Goal: Transaction & Acquisition: Purchase product/service

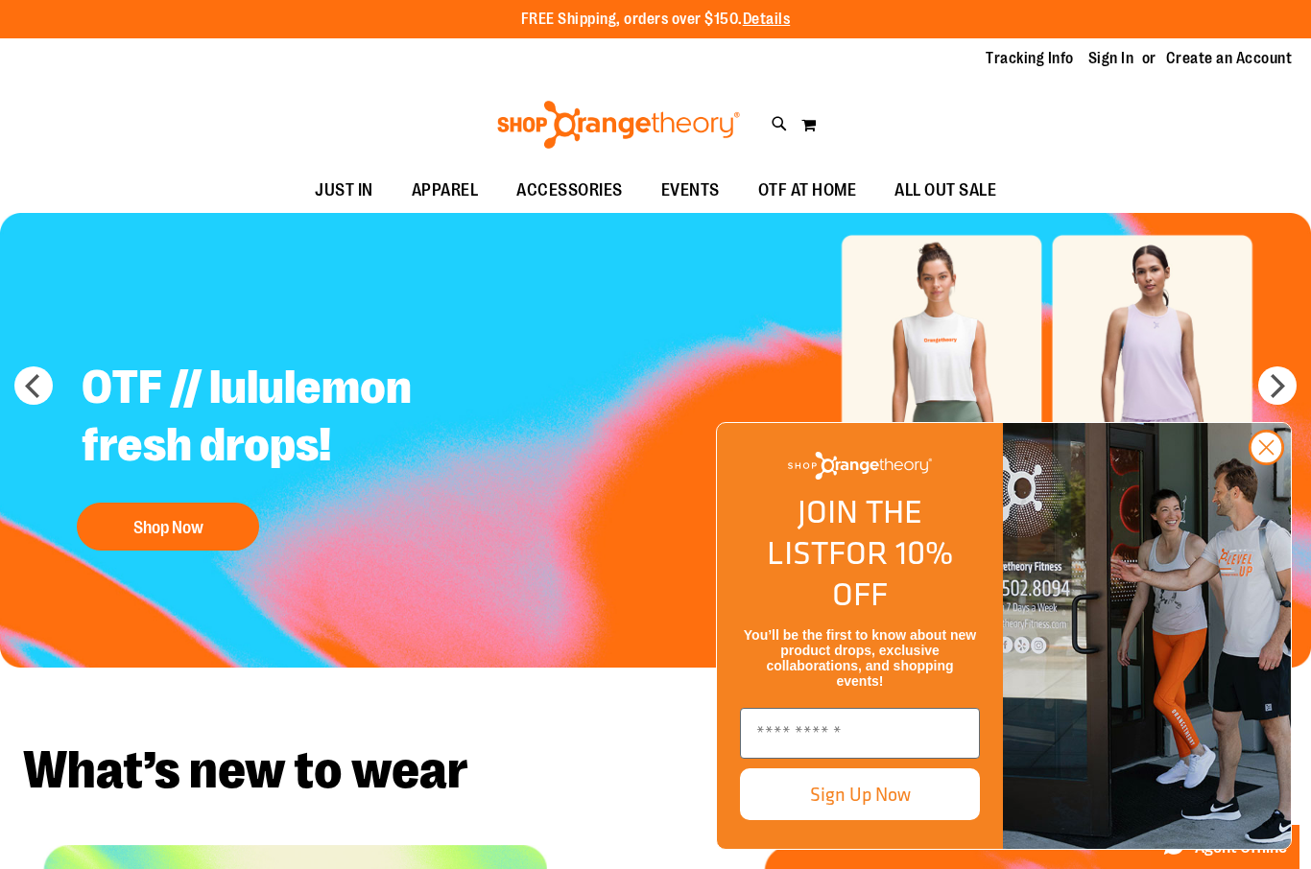
click at [1266, 514] on img "FLYOUT Form" at bounding box center [1147, 636] width 288 height 426
click at [1264, 463] on circle "Close dialog" at bounding box center [1266, 448] width 32 height 32
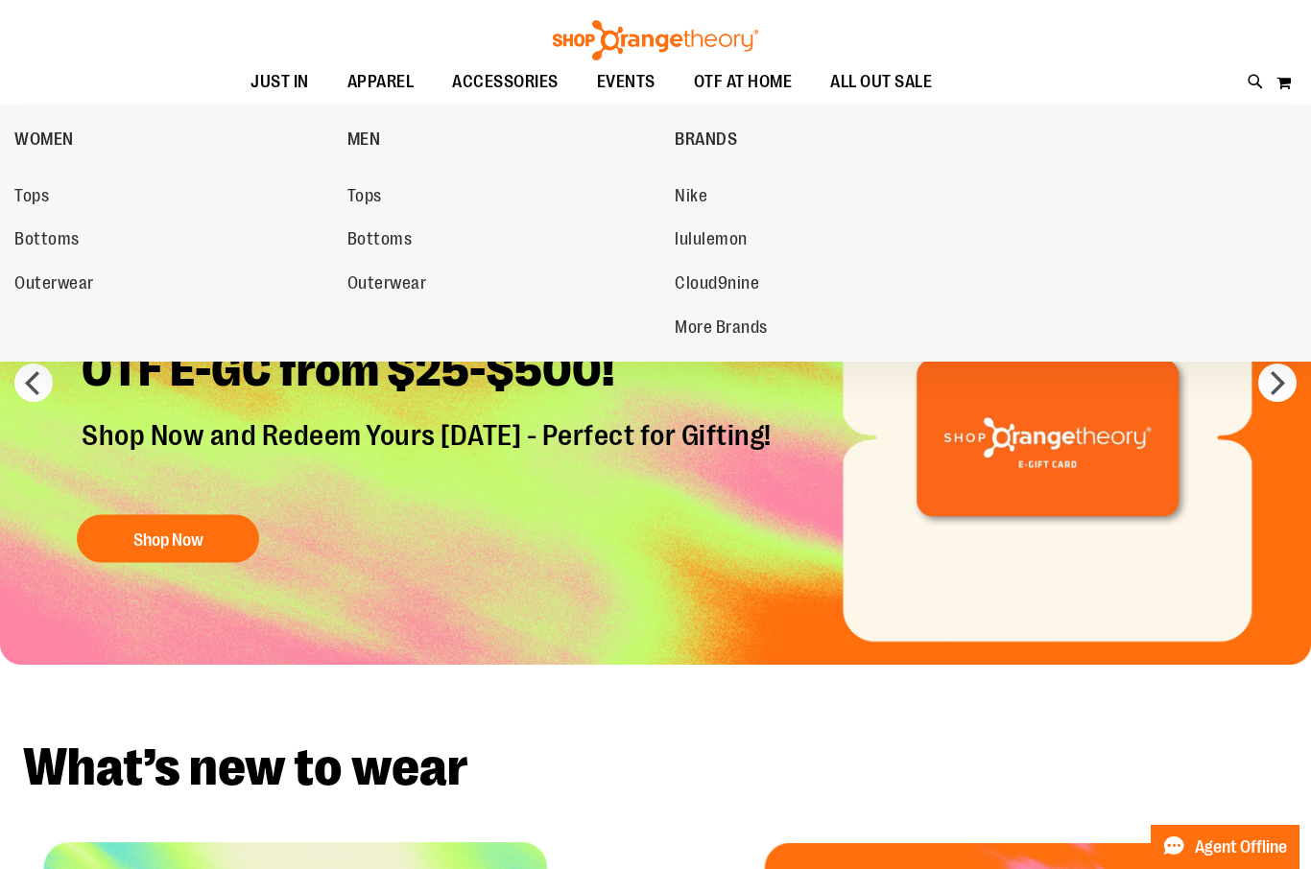
scroll to position [3, 0]
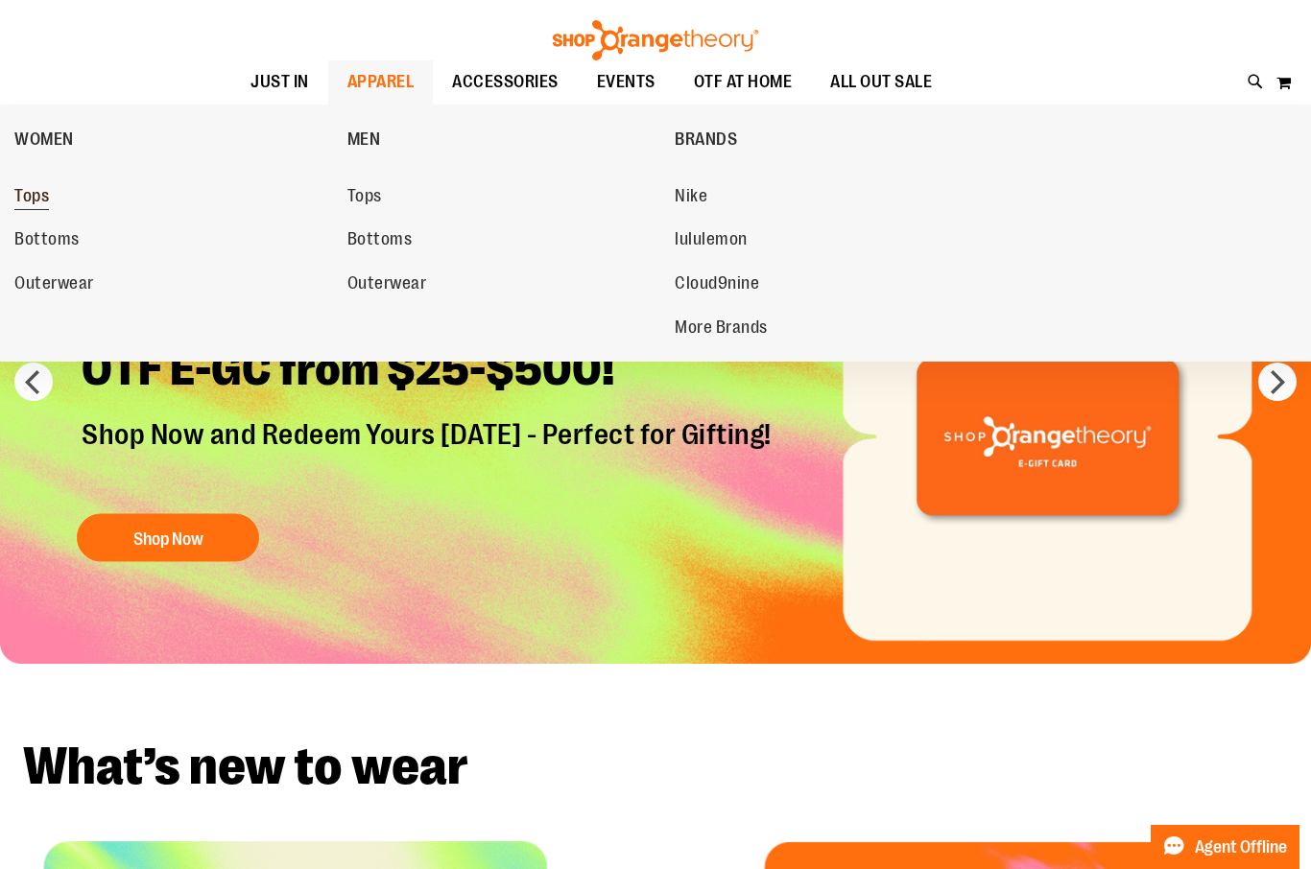
click at [35, 193] on span "Tops" at bounding box center [31, 198] width 35 height 24
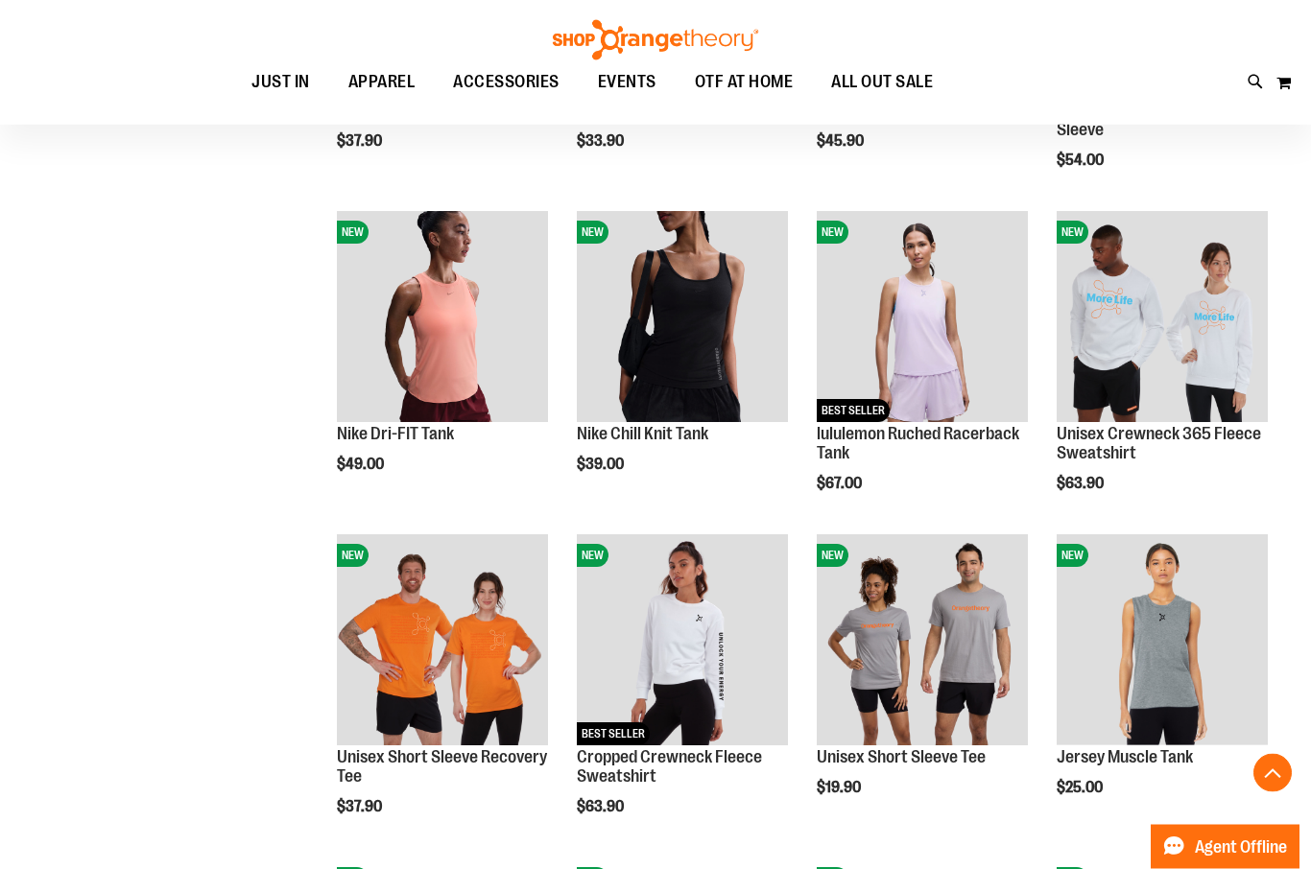
scroll to position [1157, 0]
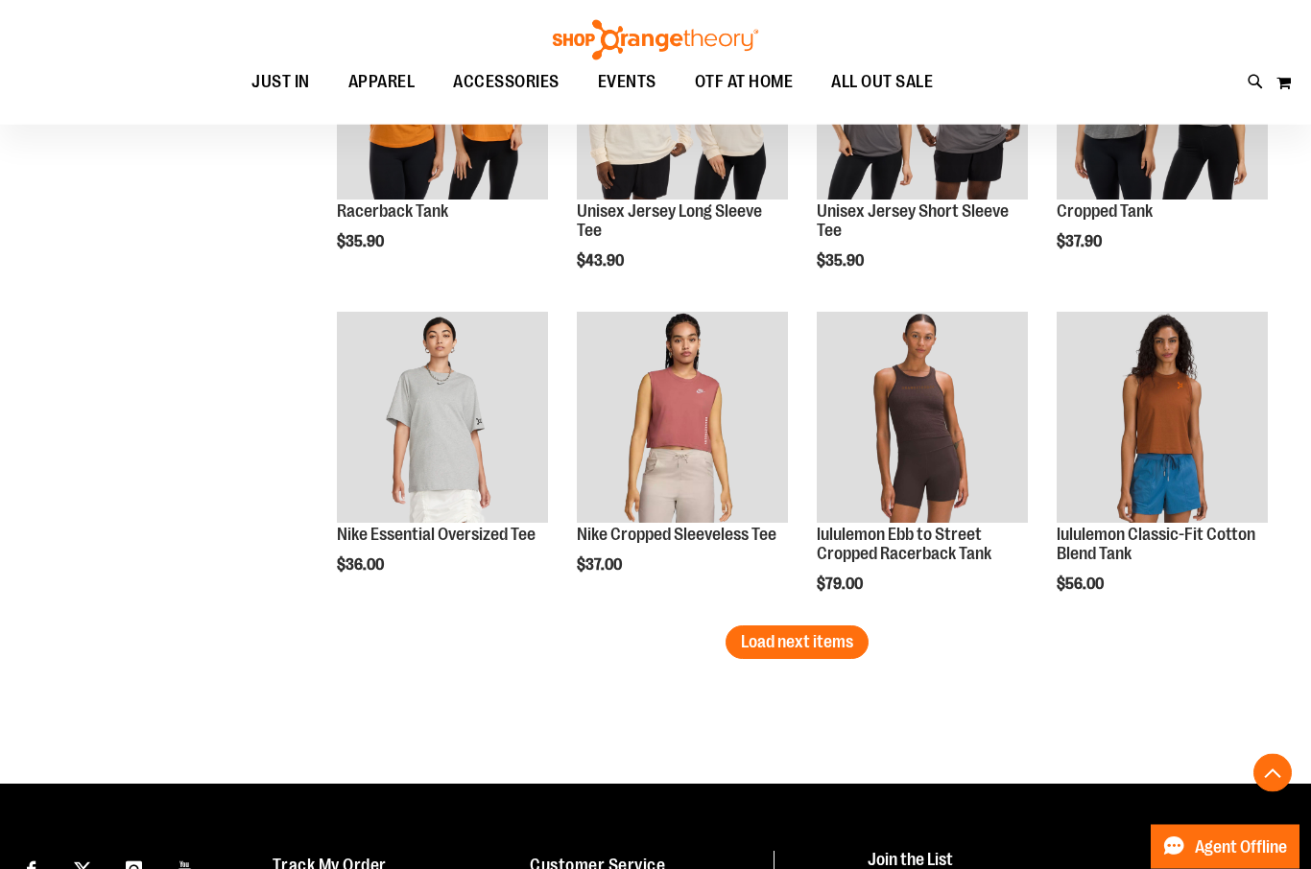
scroll to position [2714, 0]
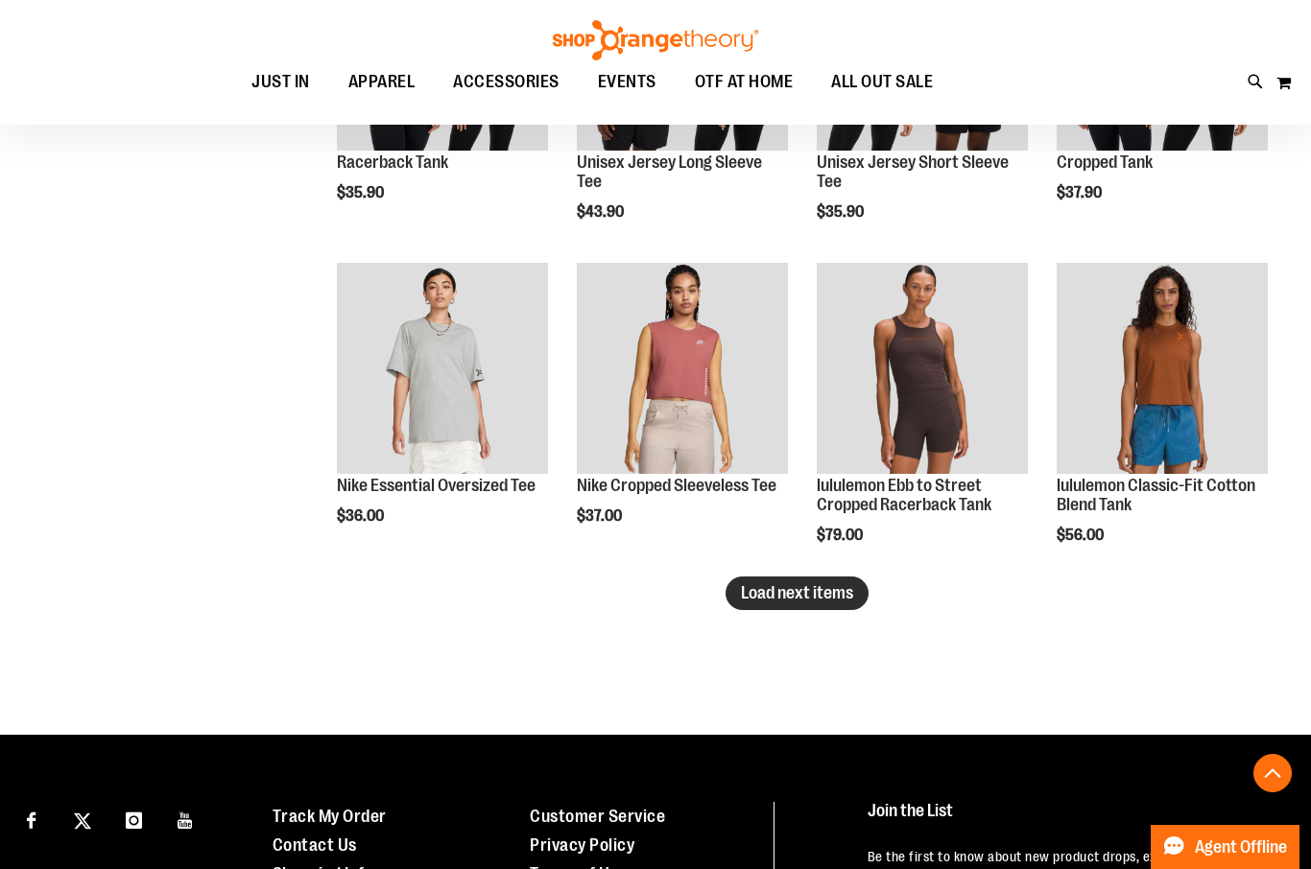
click at [838, 595] on span "Load next items" at bounding box center [797, 592] width 112 height 19
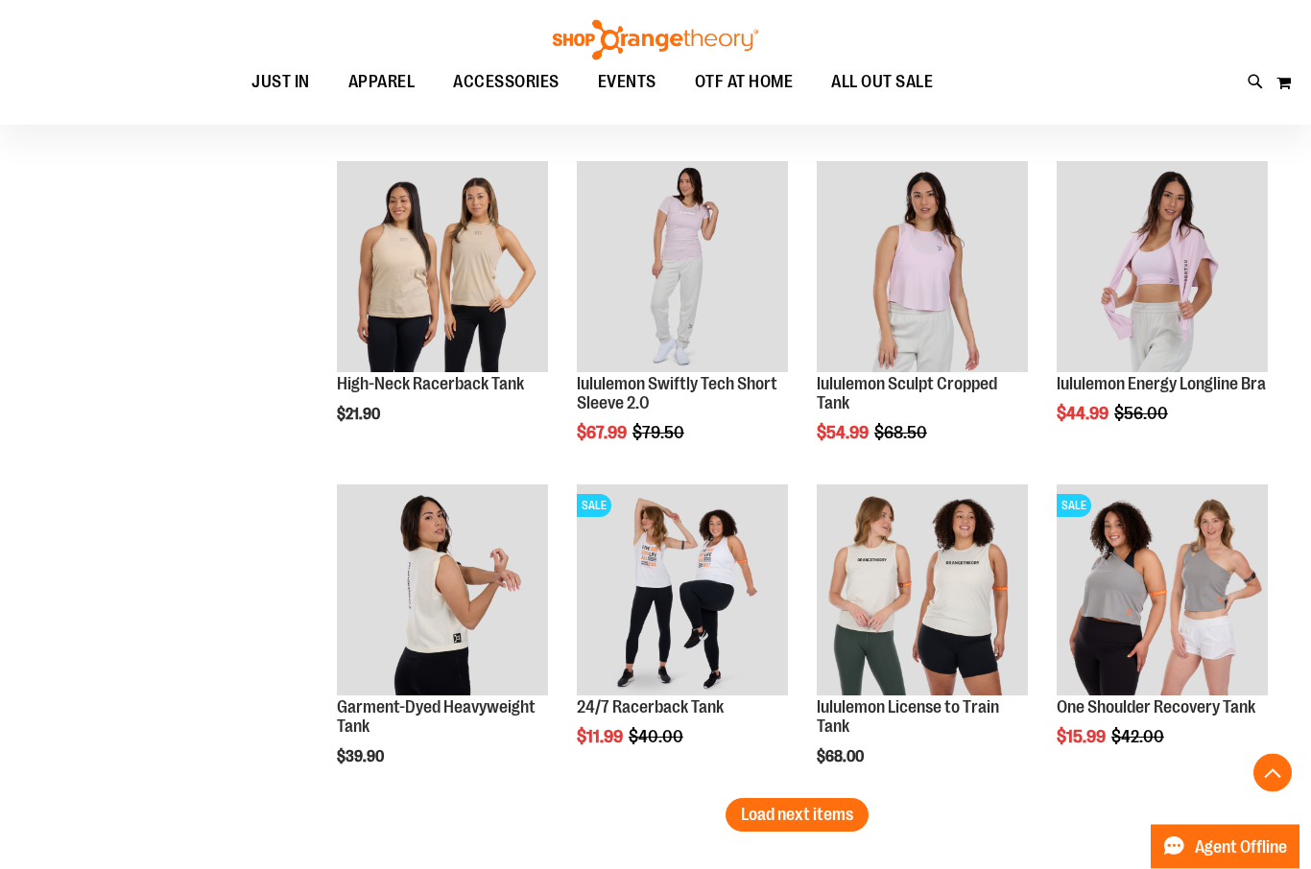
scroll to position [3462, 0]
click at [814, 816] on span "Load next items" at bounding box center [797, 814] width 112 height 19
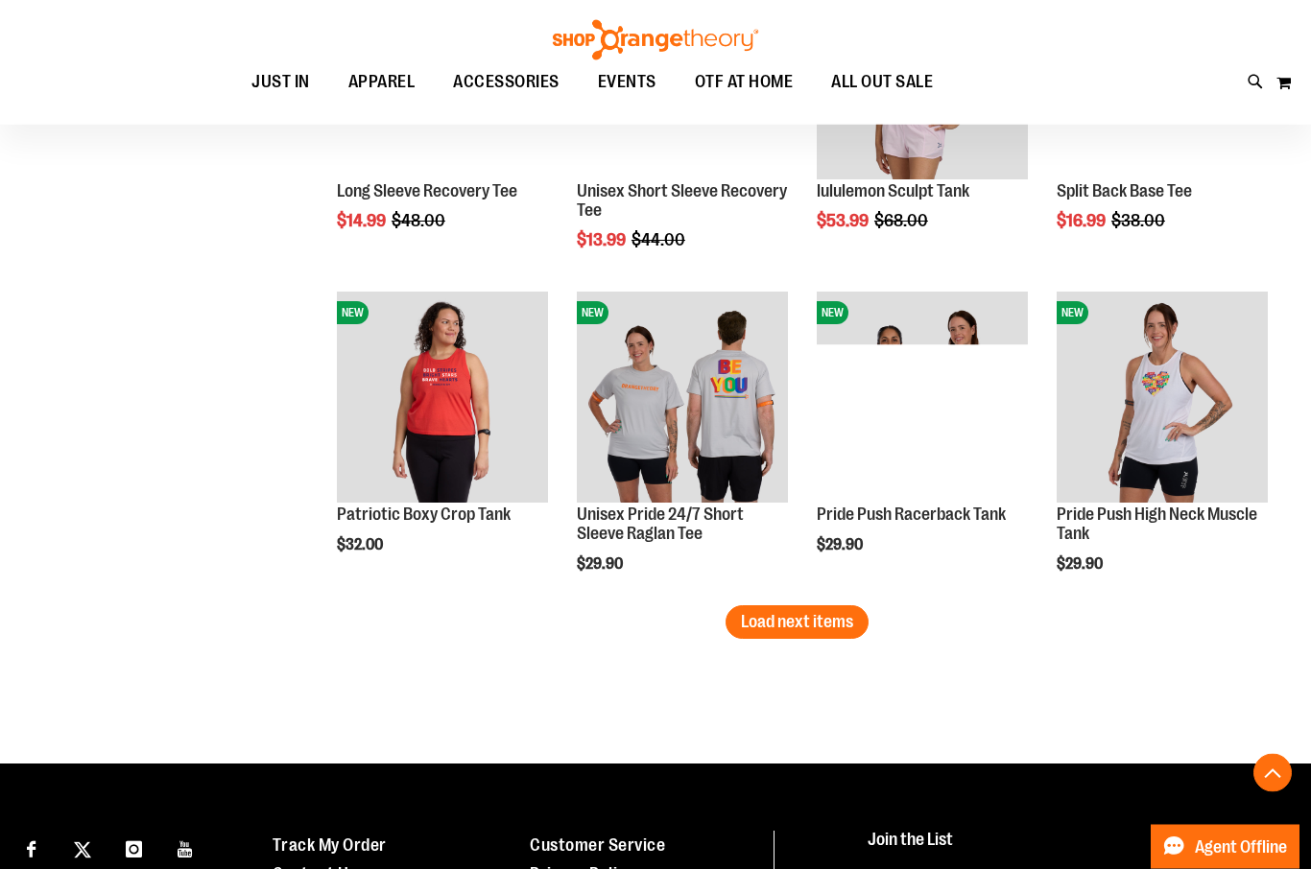
scroll to position [4626, 0]
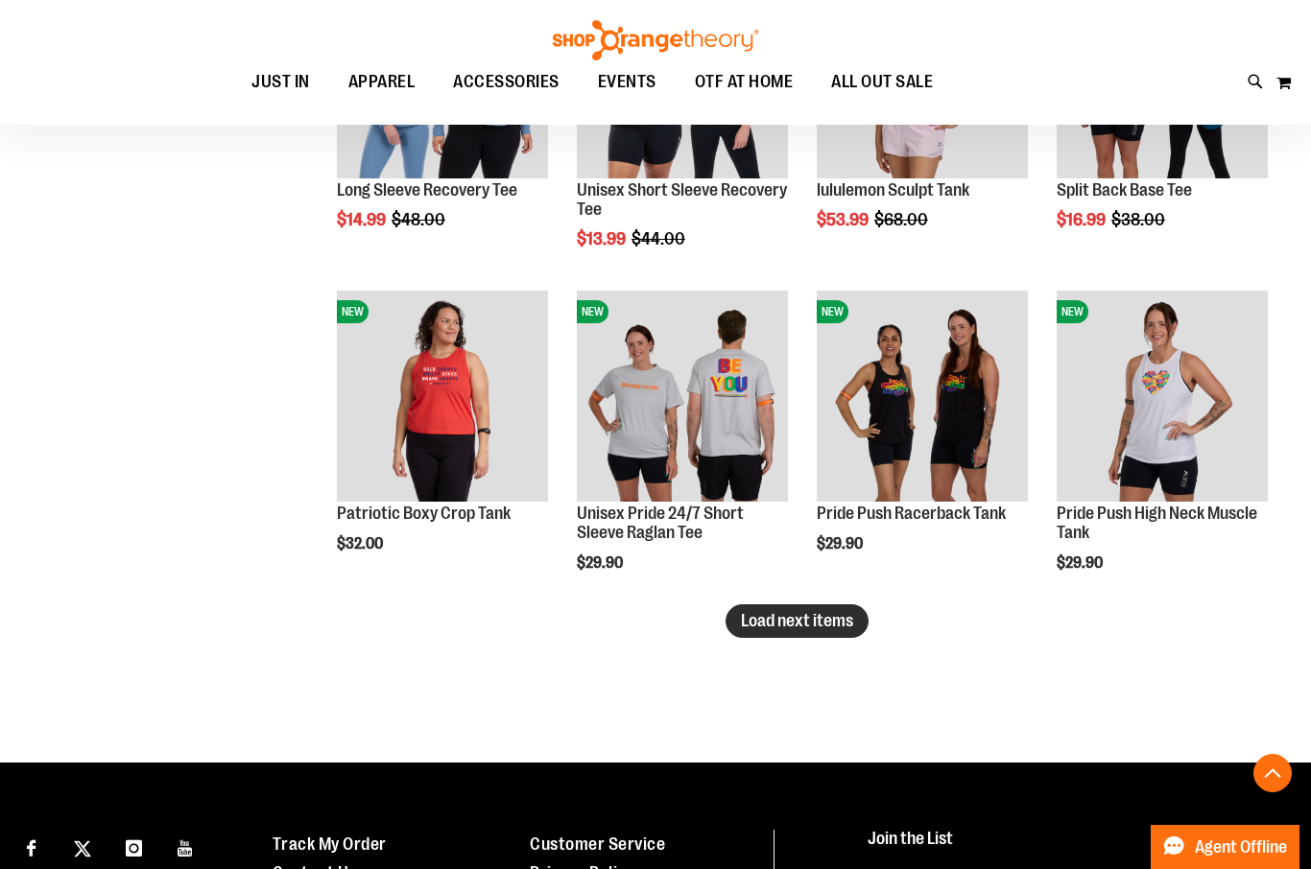
click at [818, 621] on span "Load next items" at bounding box center [797, 620] width 112 height 19
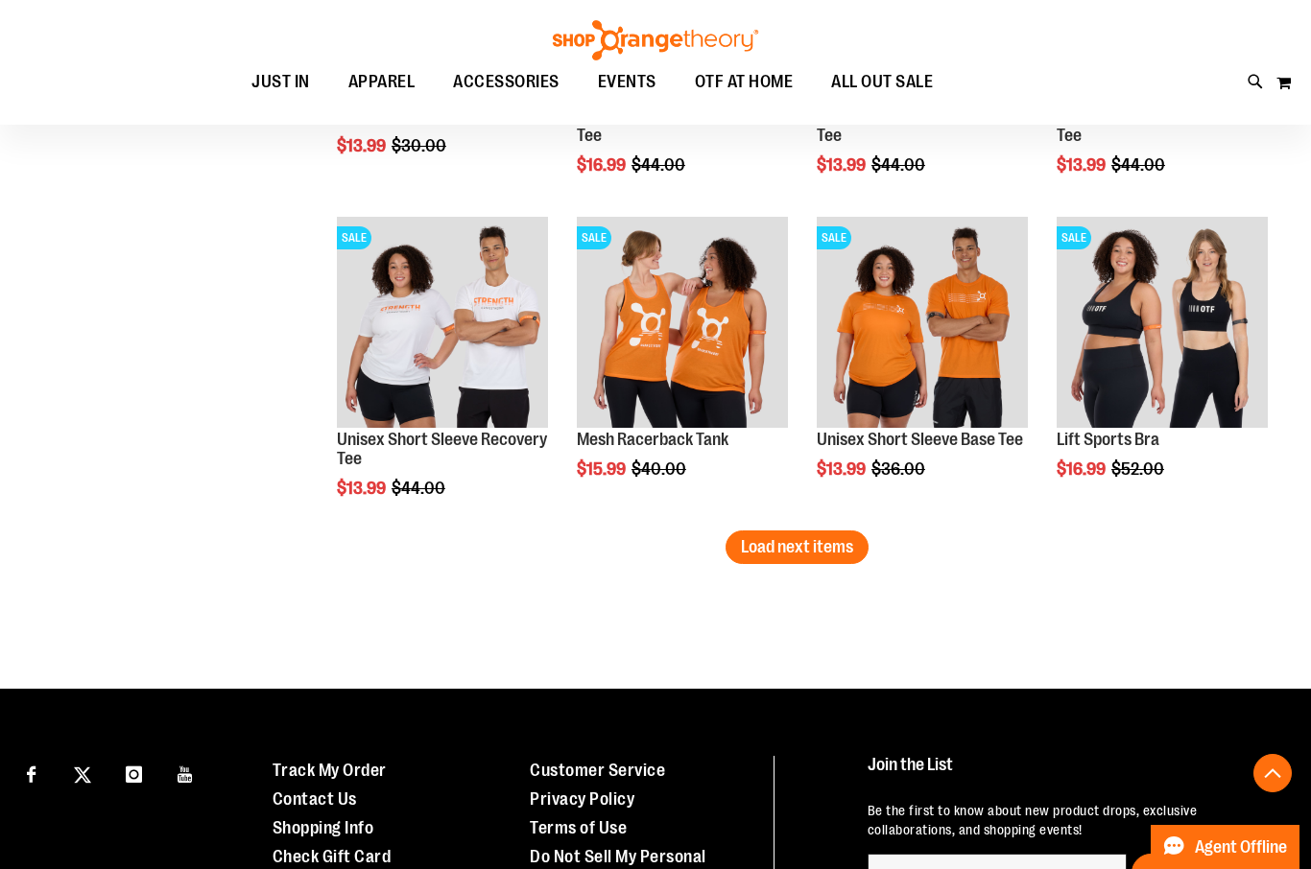
scroll to position [5677, 0]
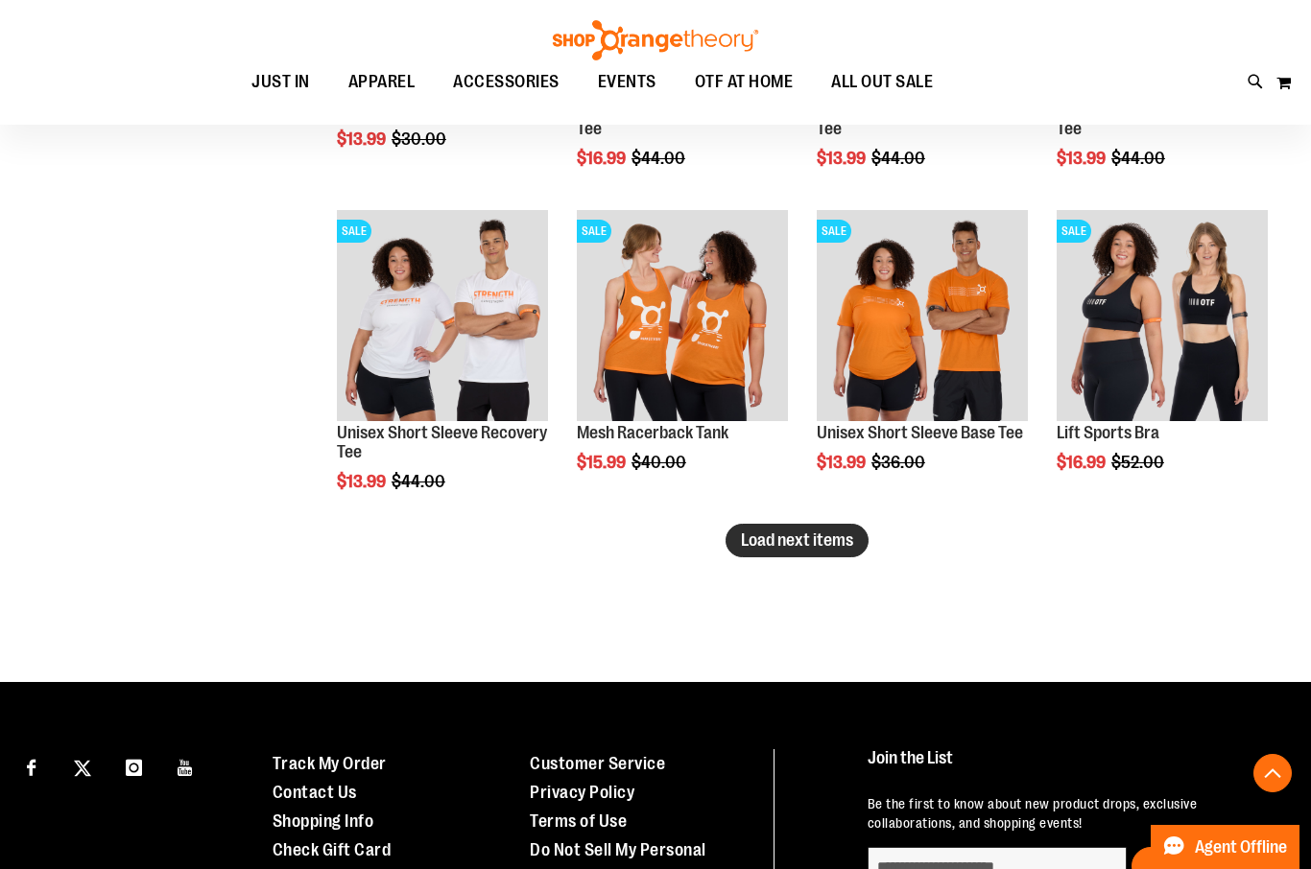
click at [817, 555] on button "Load next items" at bounding box center [796, 541] width 143 height 34
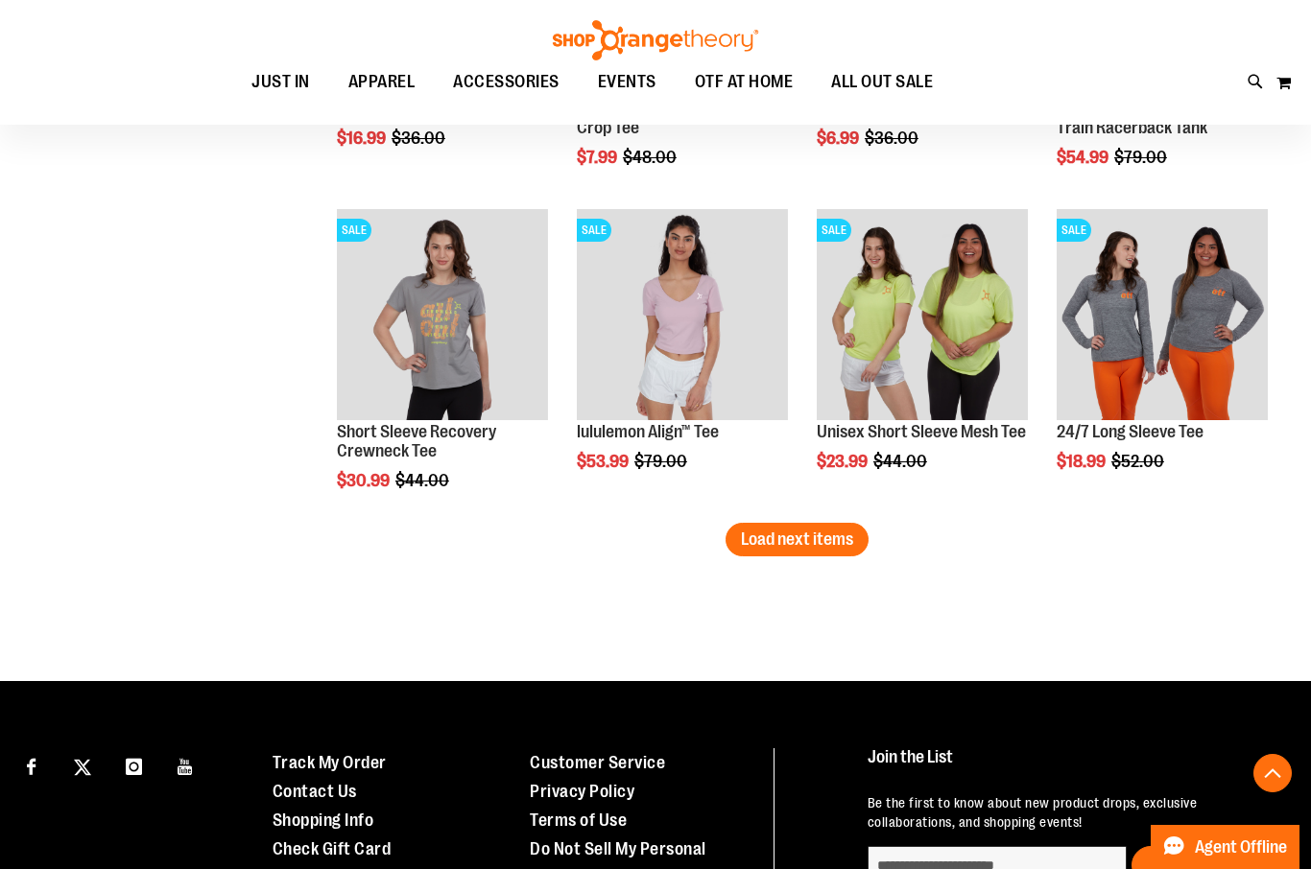
scroll to position [6642, 0]
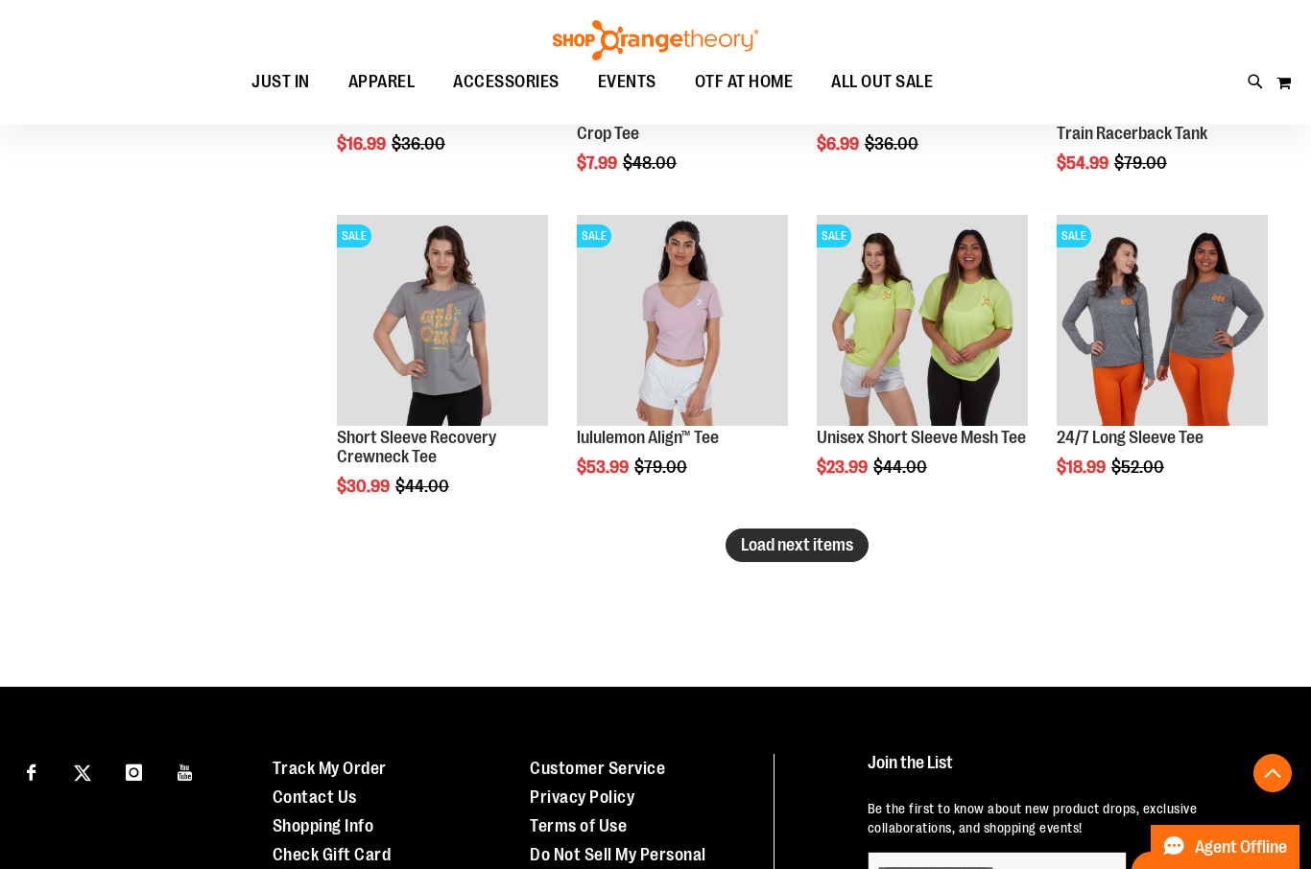
click at [764, 562] on button "Load next items" at bounding box center [796, 546] width 143 height 34
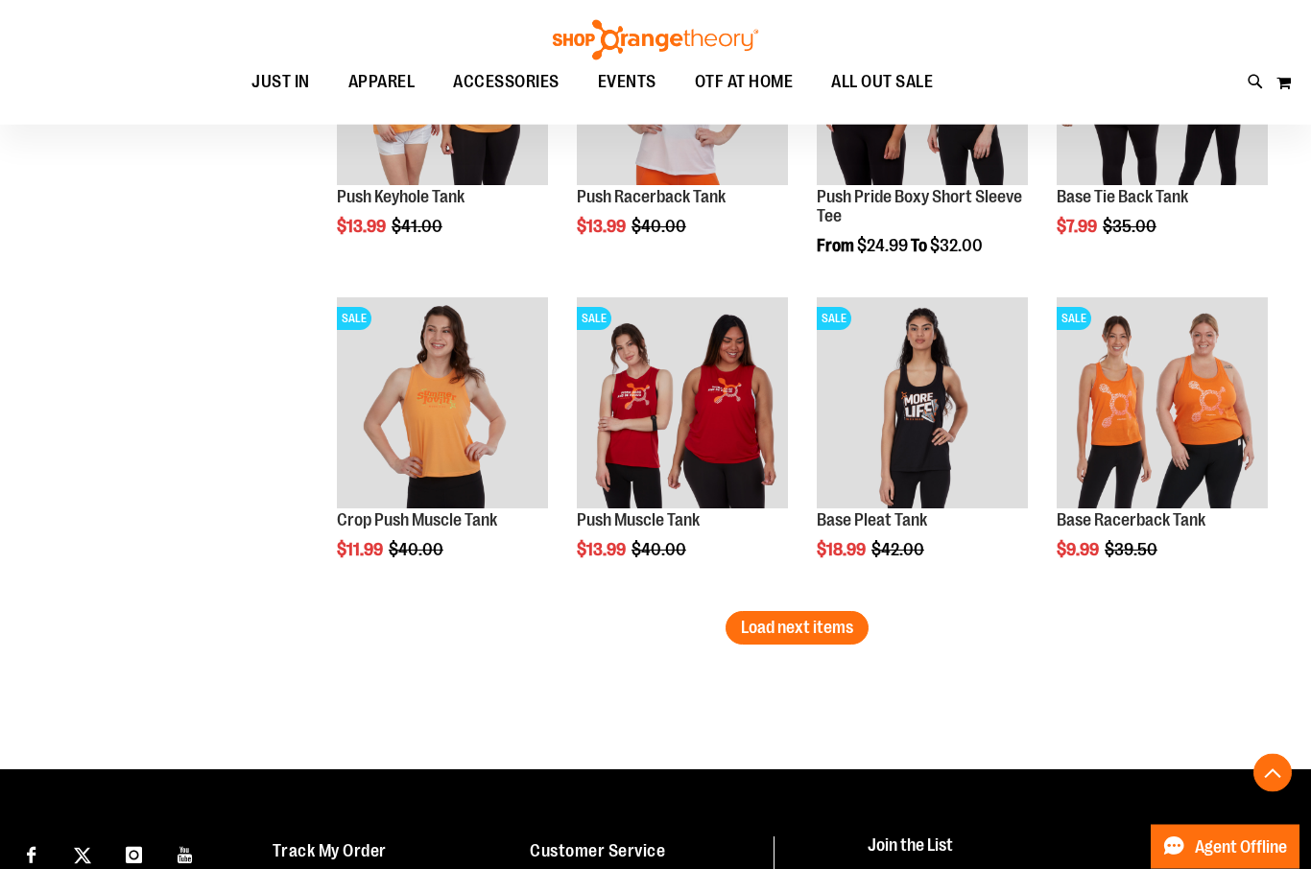
scroll to position [7529, 0]
click at [806, 622] on span "Load next items" at bounding box center [797, 627] width 112 height 19
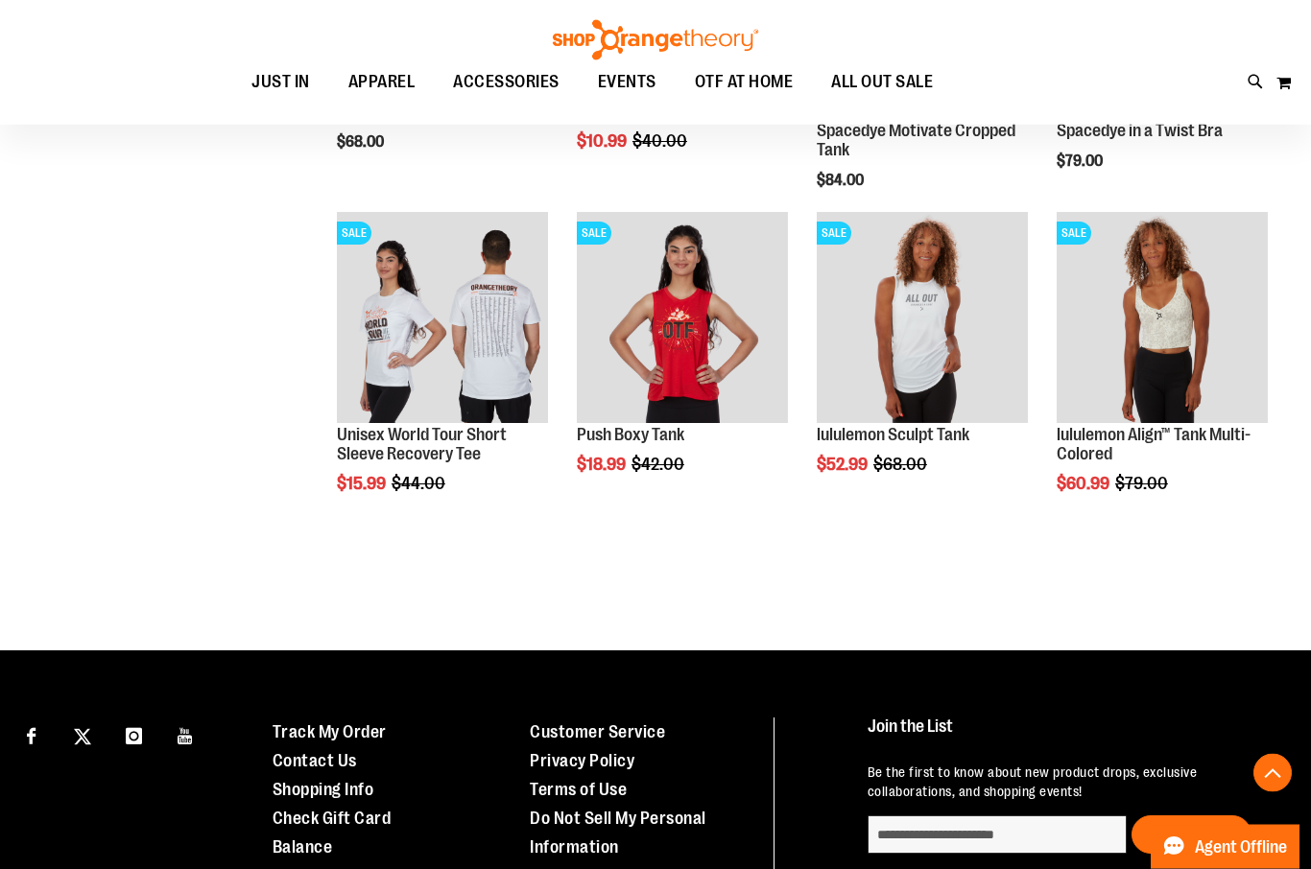
scroll to position [8259, 0]
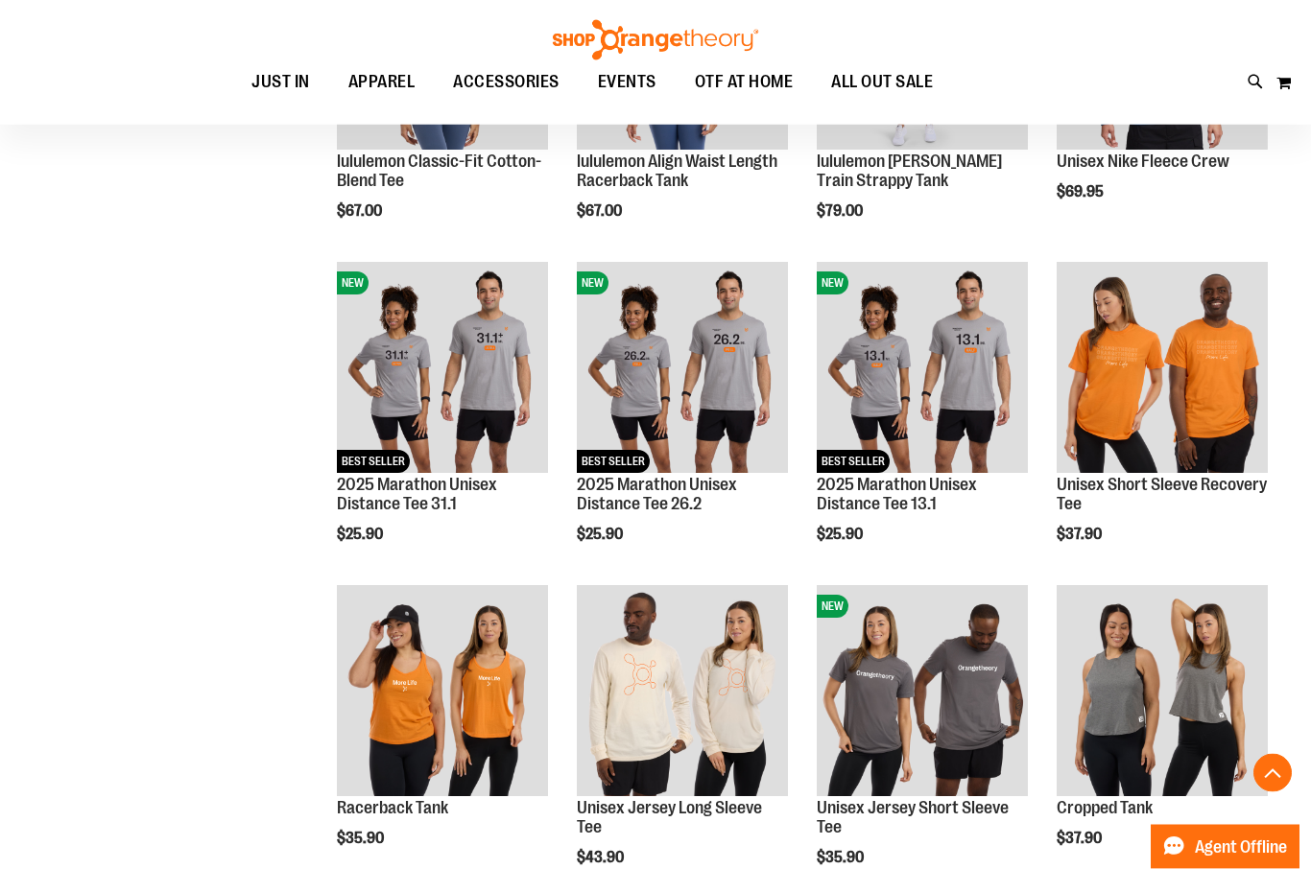
scroll to position [460, 0]
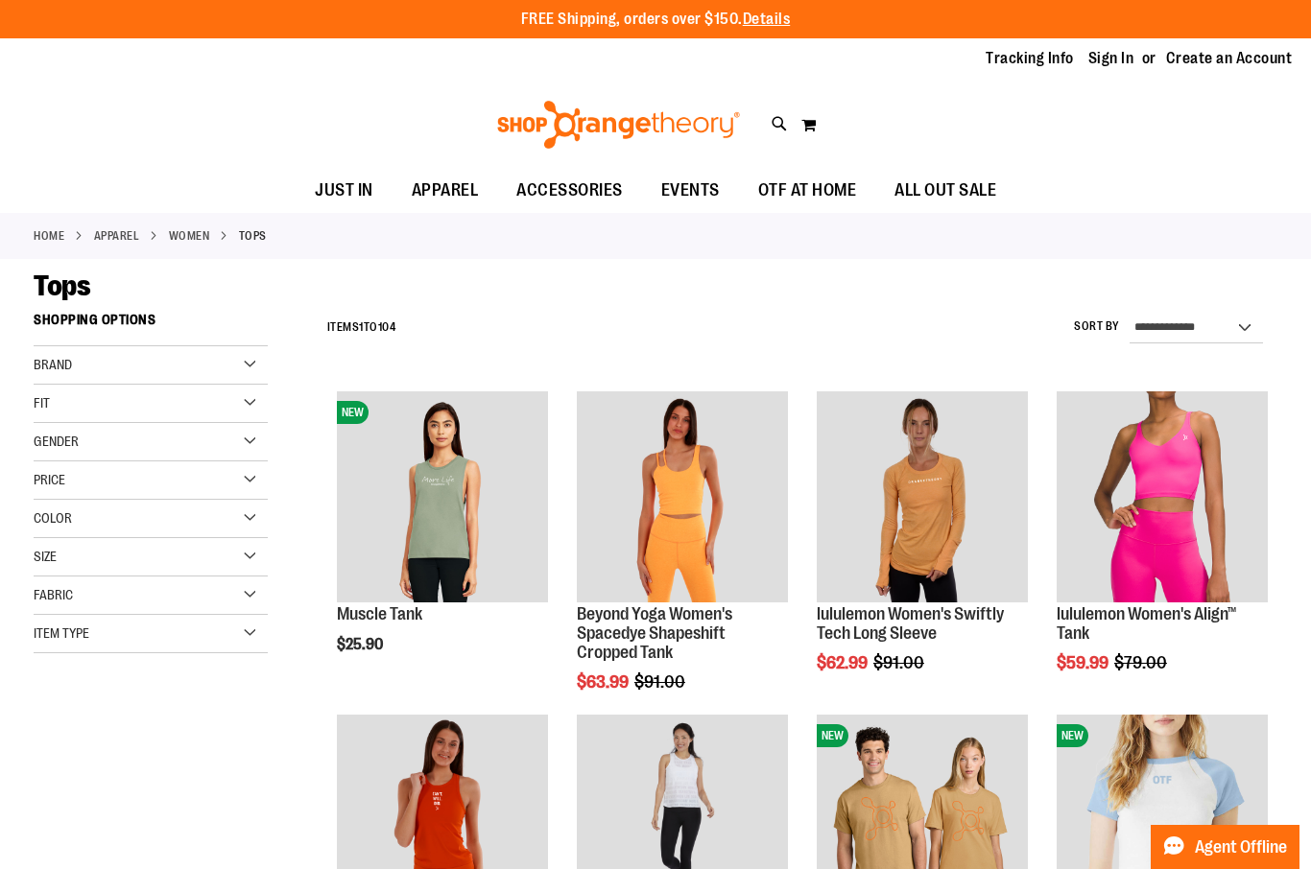
click at [190, 239] on link "WOMEN" at bounding box center [189, 235] width 41 height 17
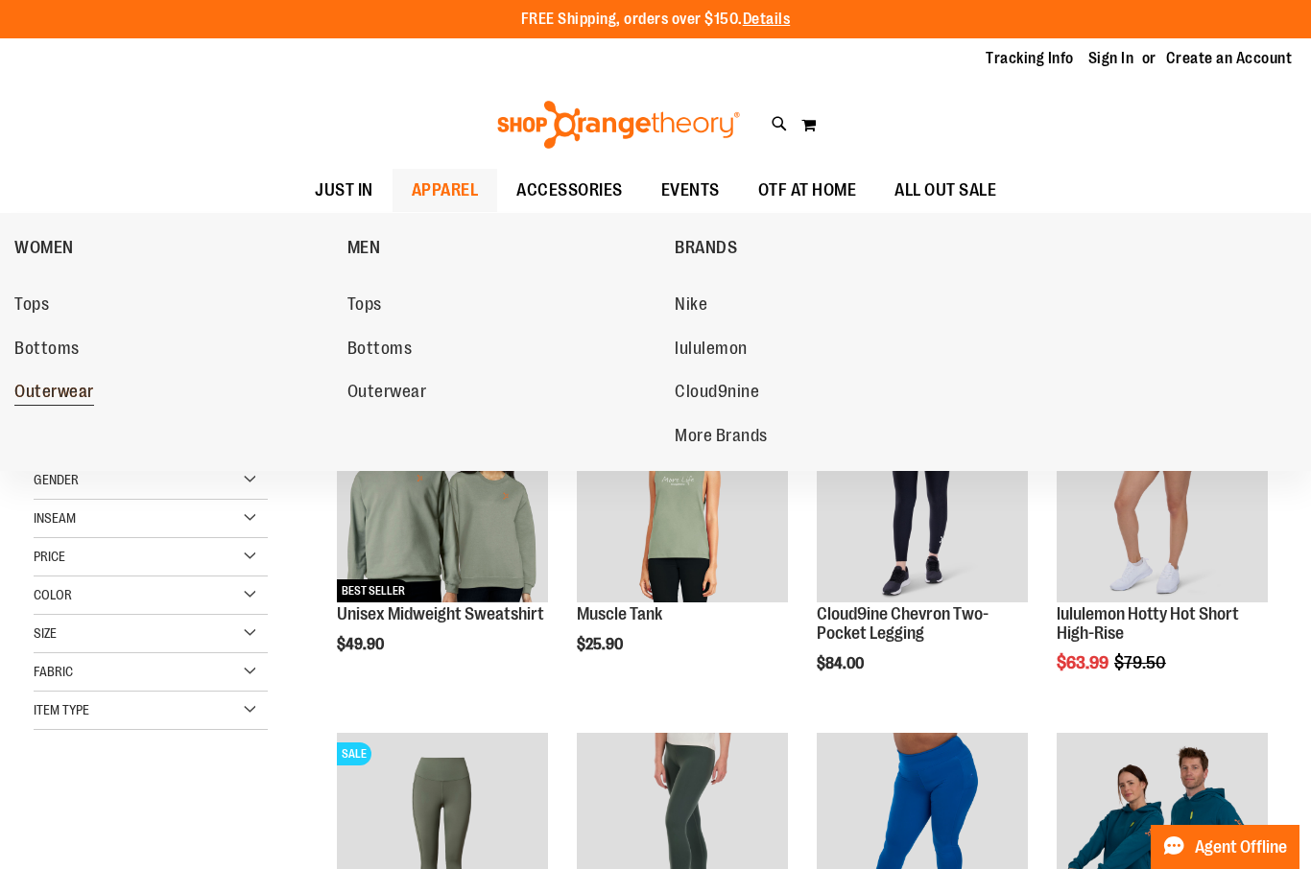
click at [79, 390] on span "Outerwear" at bounding box center [54, 394] width 80 height 24
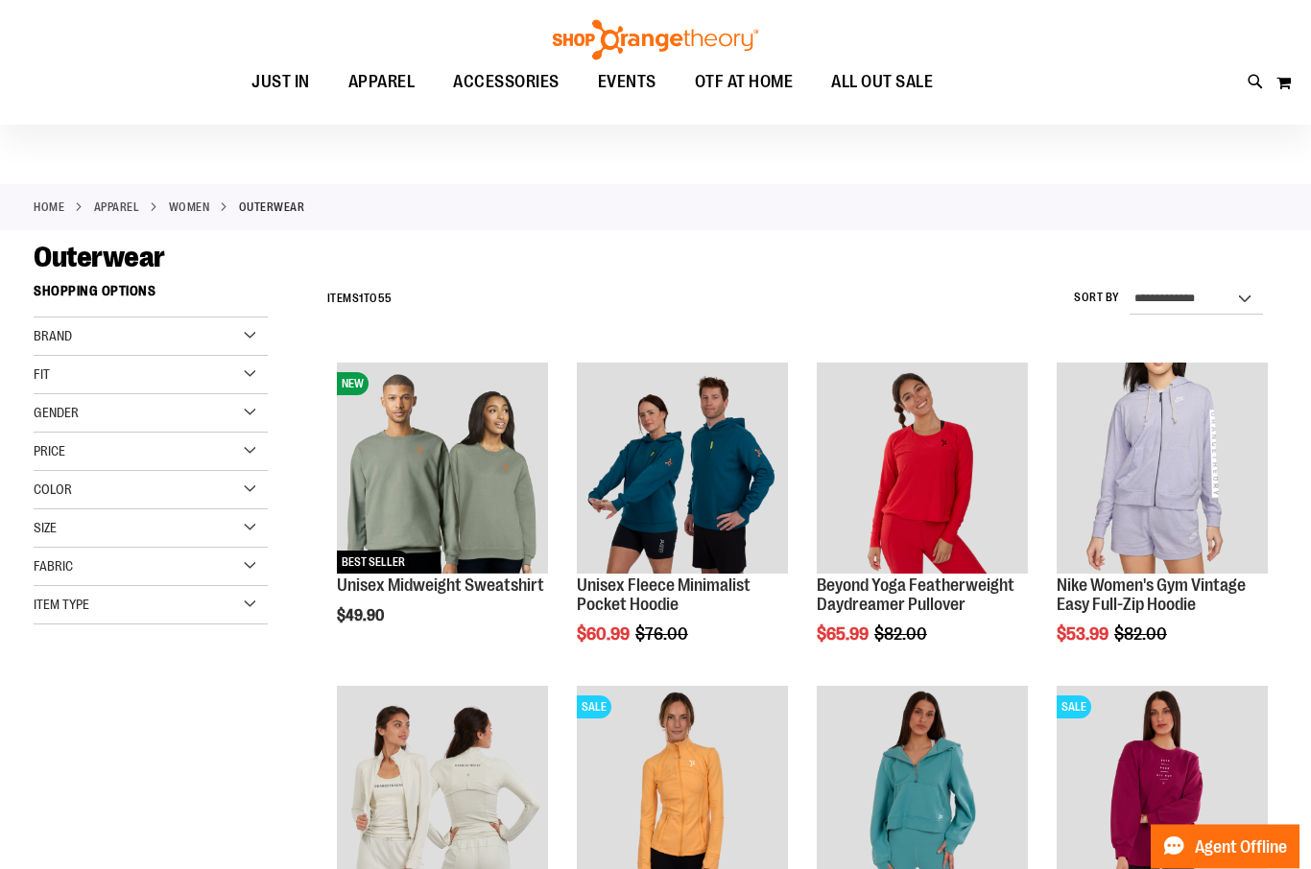
scroll to position [48, 0]
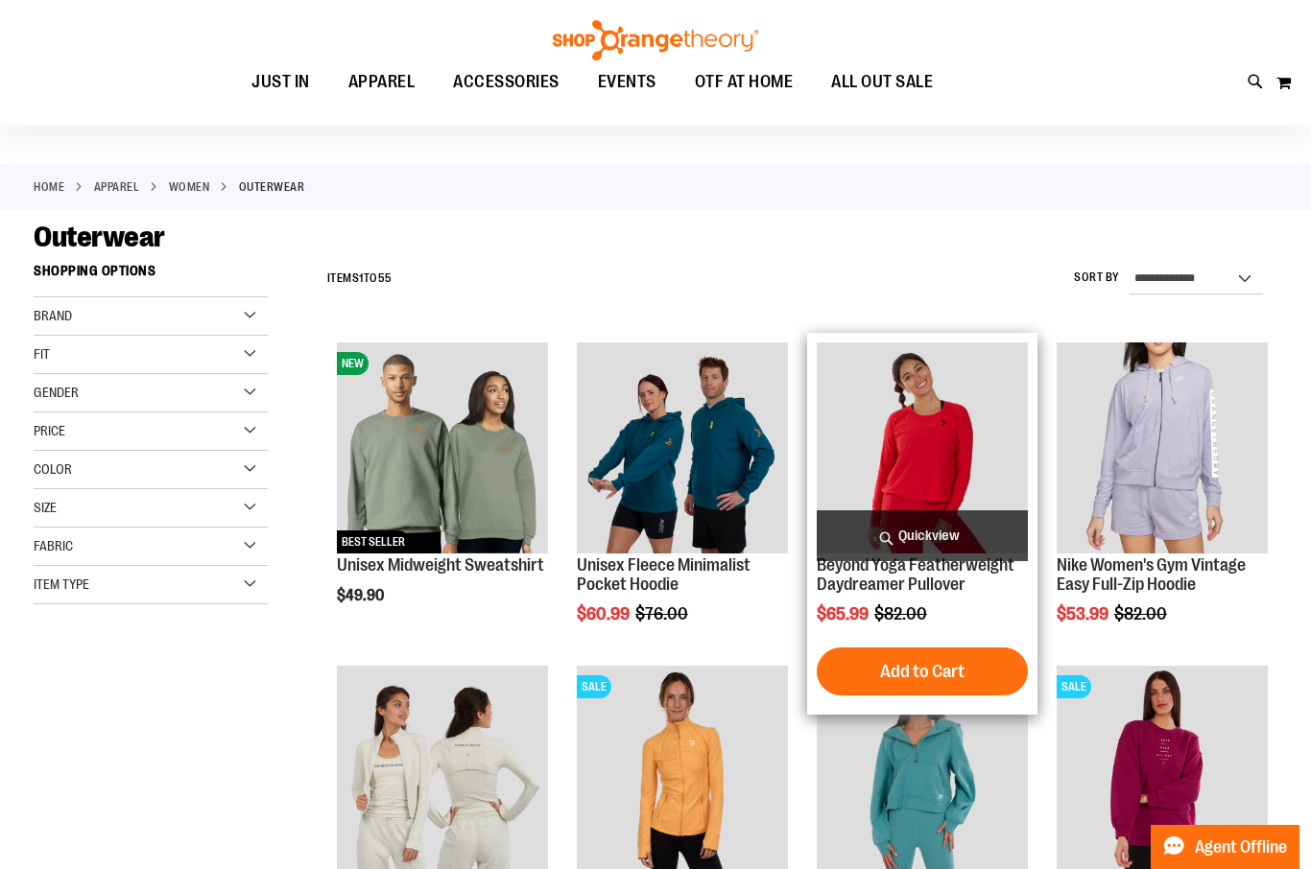
click at [996, 538] on span "Quickview" at bounding box center [921, 535] width 211 height 51
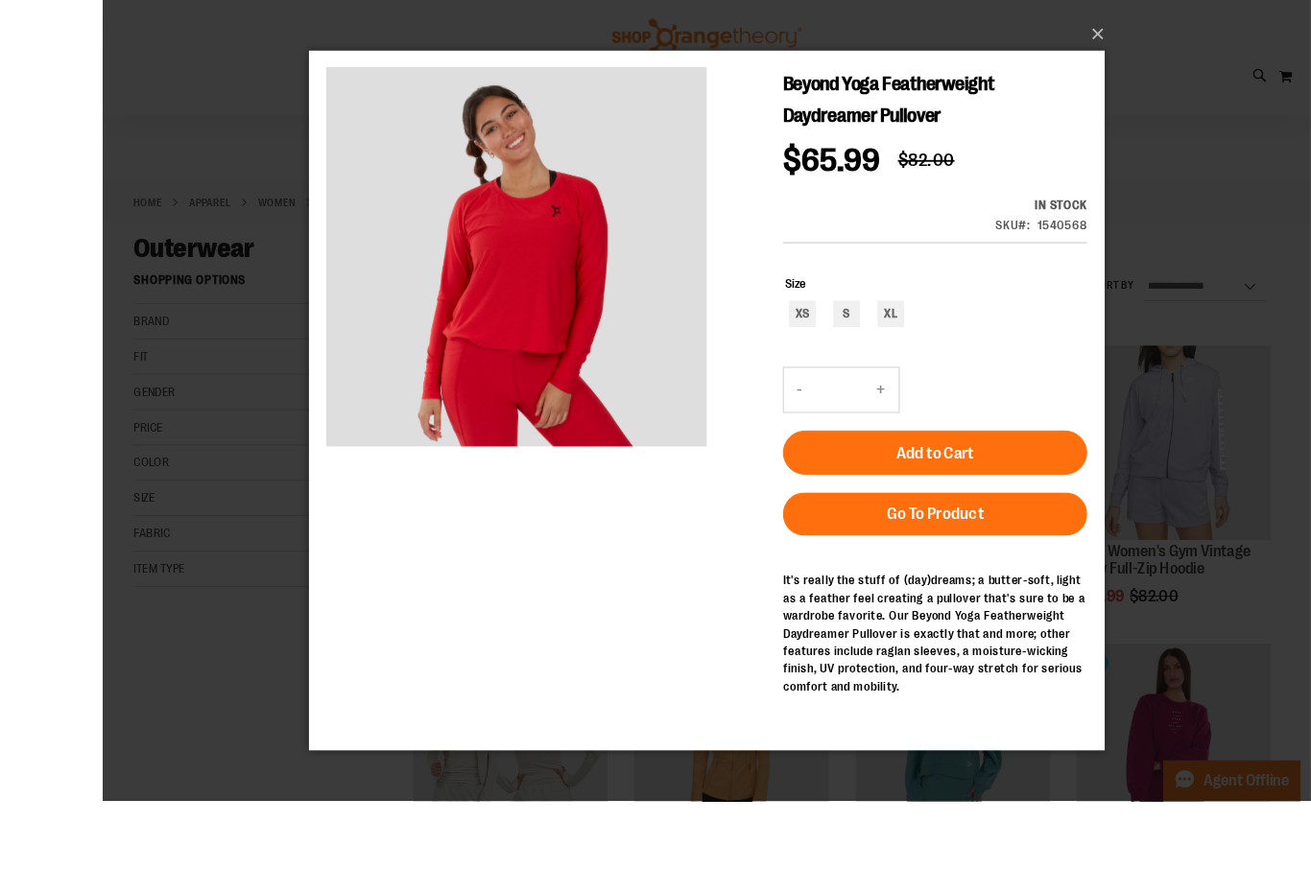
scroll to position [1, 0]
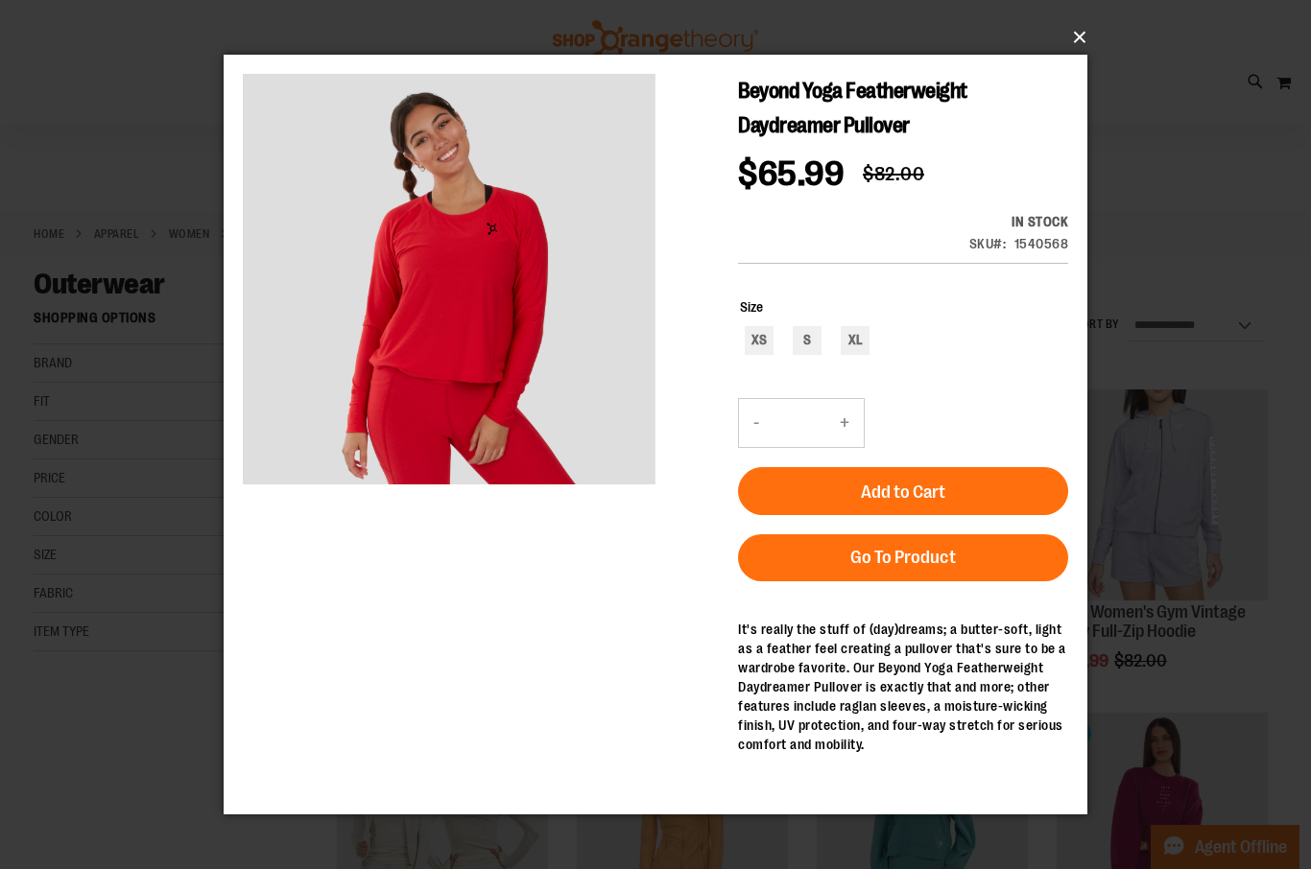
click at [1079, 59] on button "×" at bounding box center [660, 37] width 863 height 42
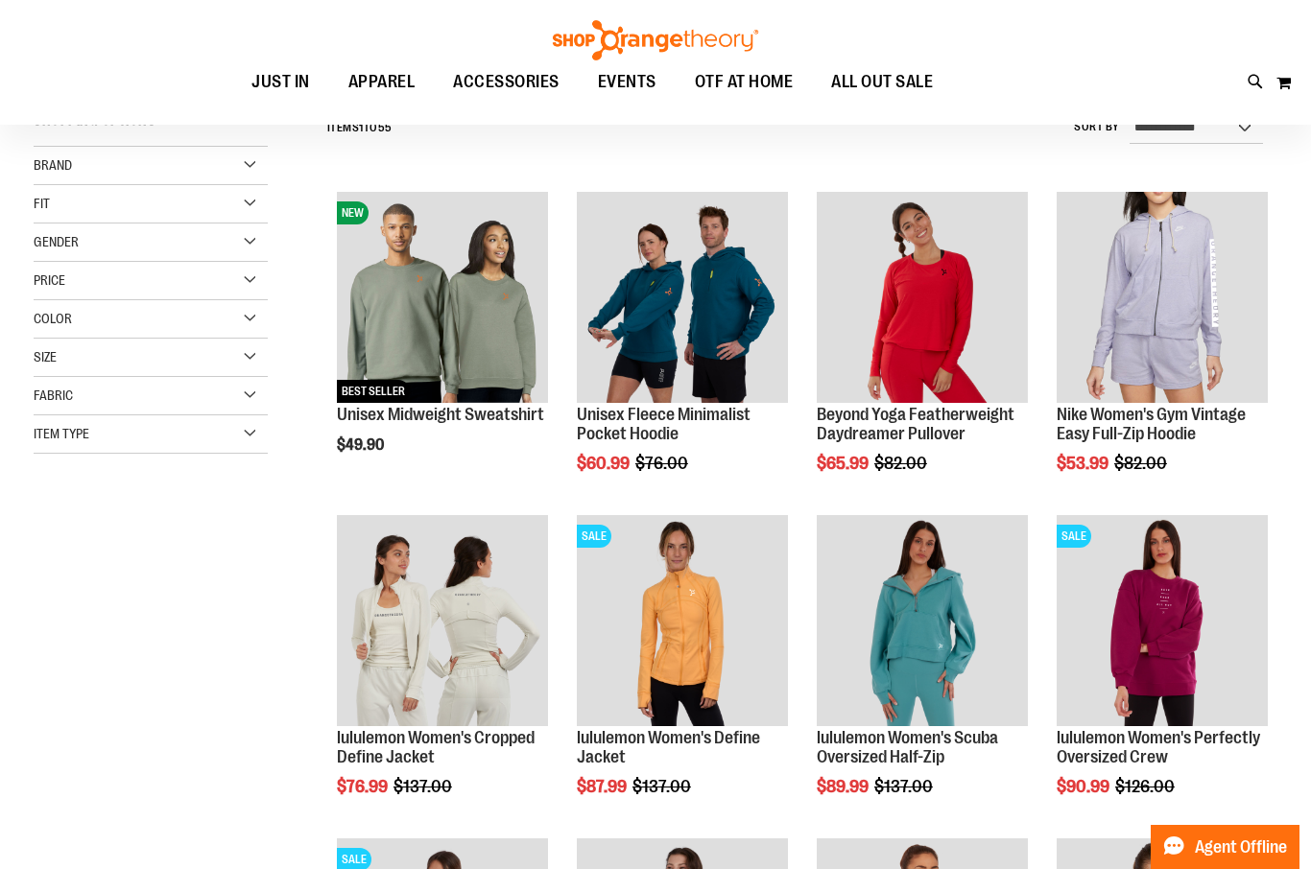
scroll to position [193, 0]
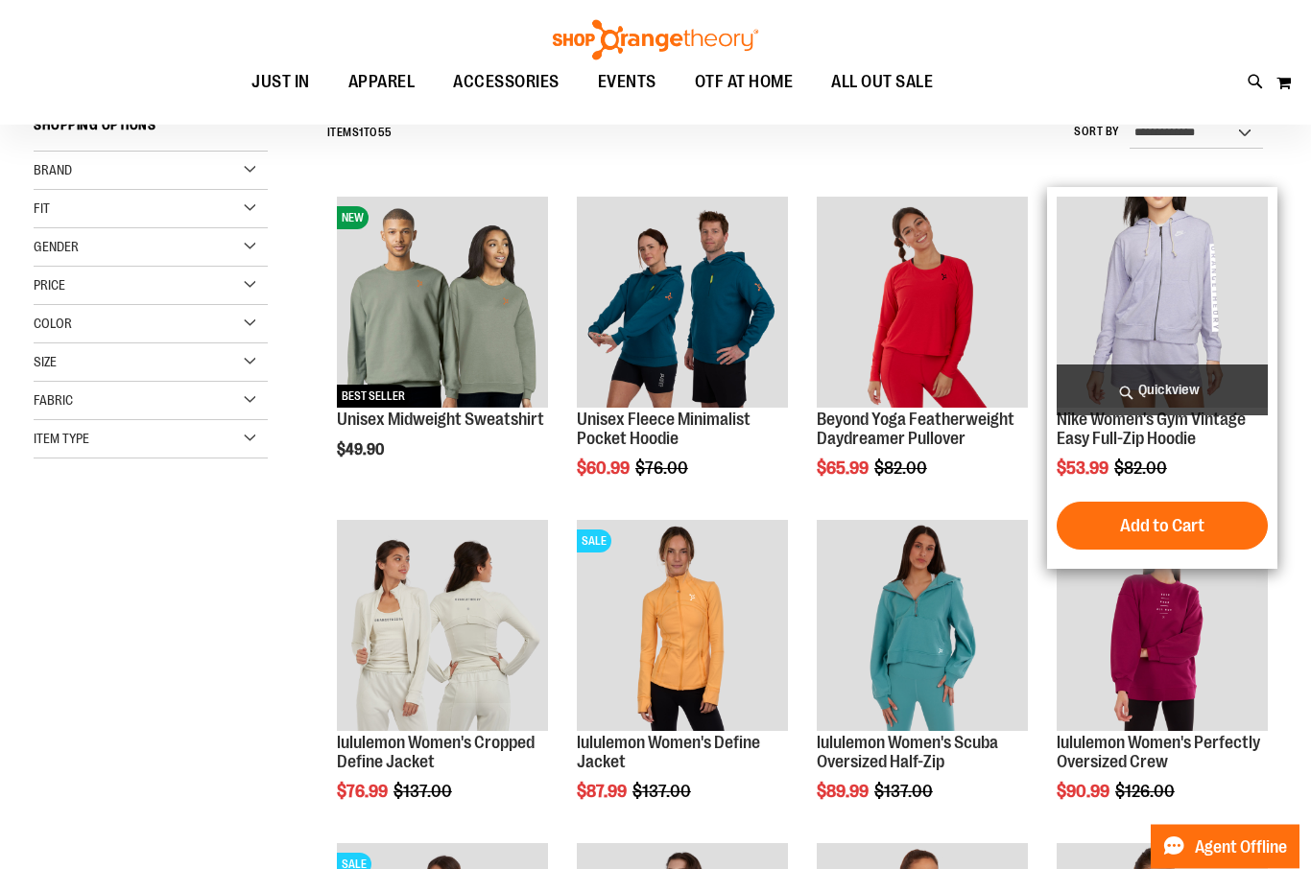
click at [1167, 385] on span "Quickview" at bounding box center [1161, 391] width 211 height 51
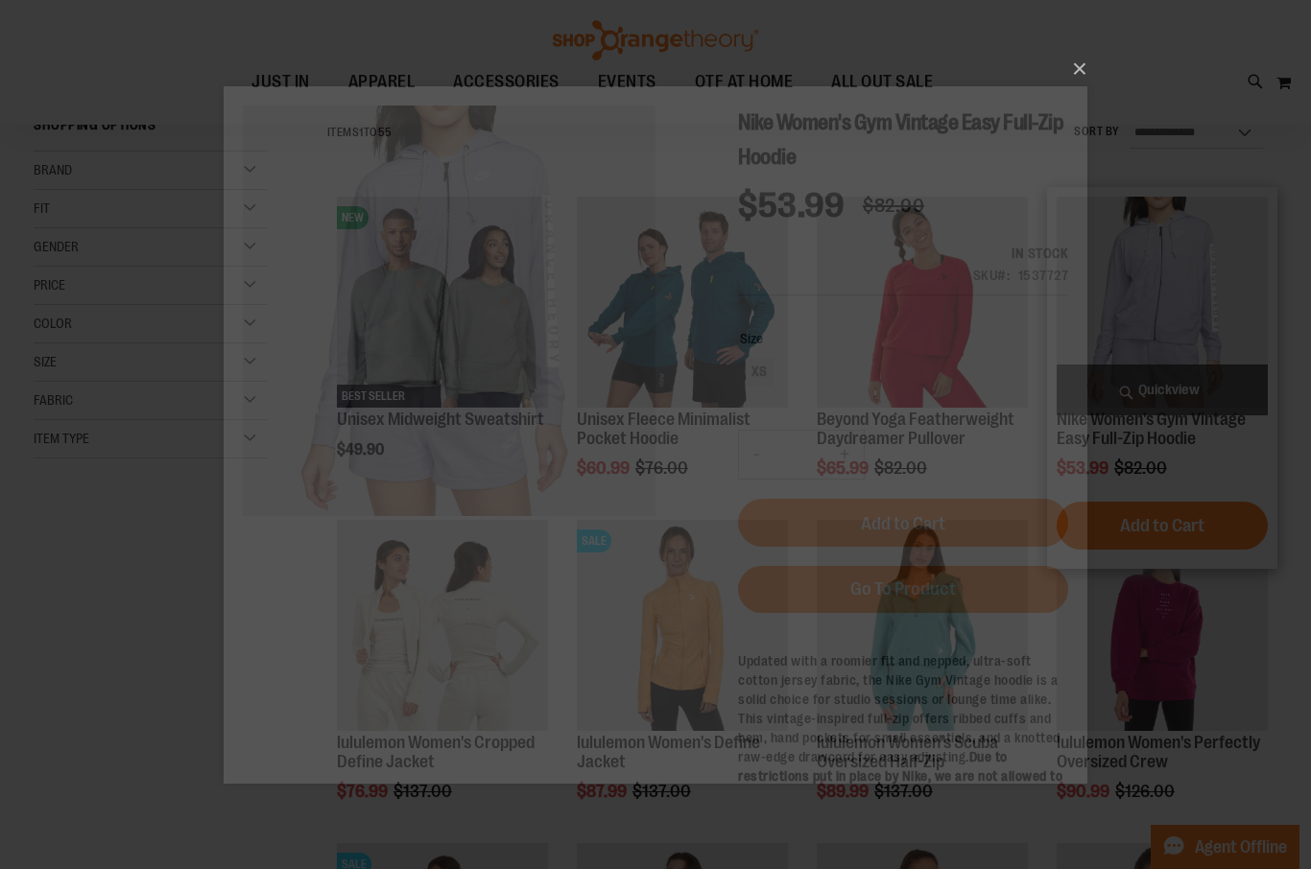
scroll to position [0, 0]
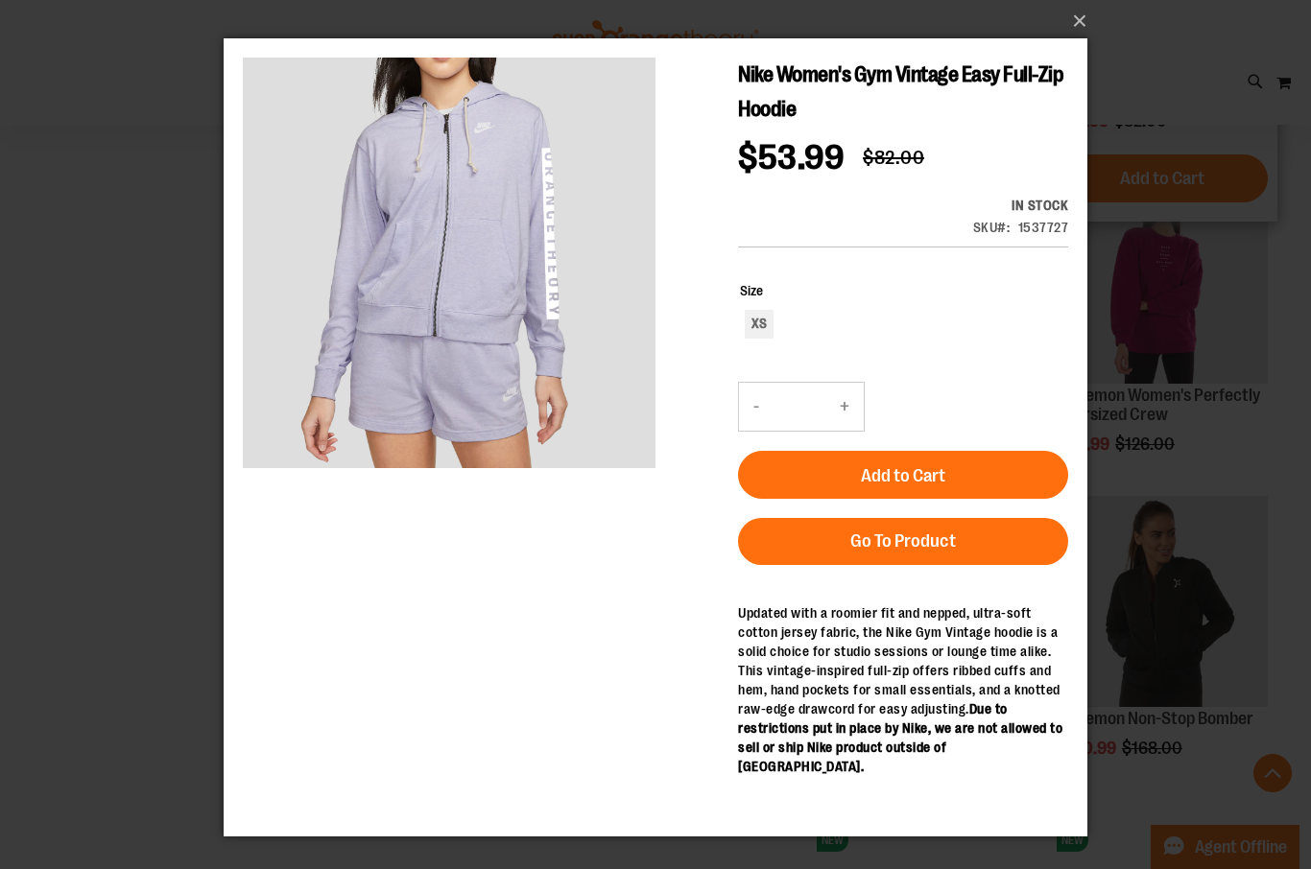
scroll to position [563, 0]
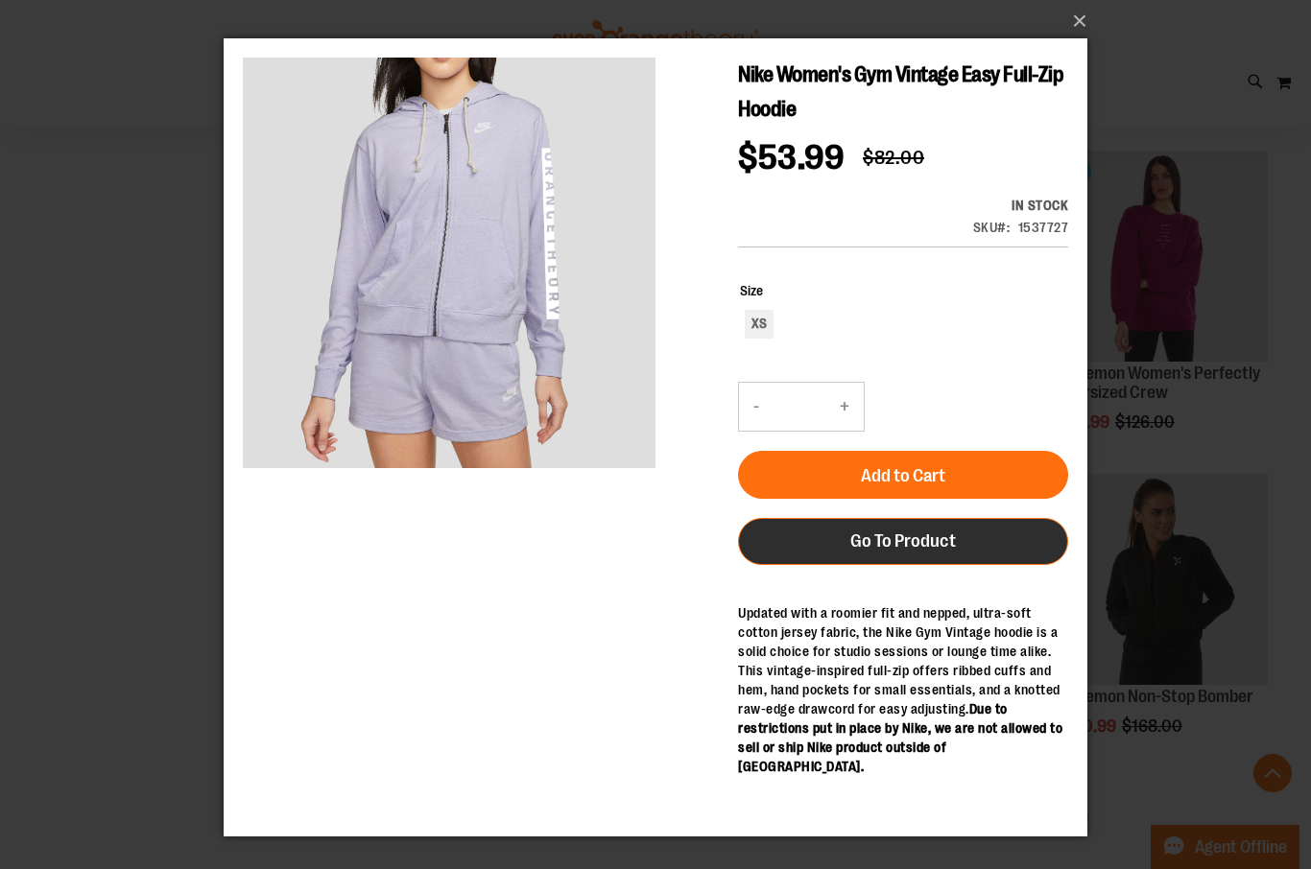
click at [896, 555] on link "Go To Product" at bounding box center [903, 541] width 330 height 47
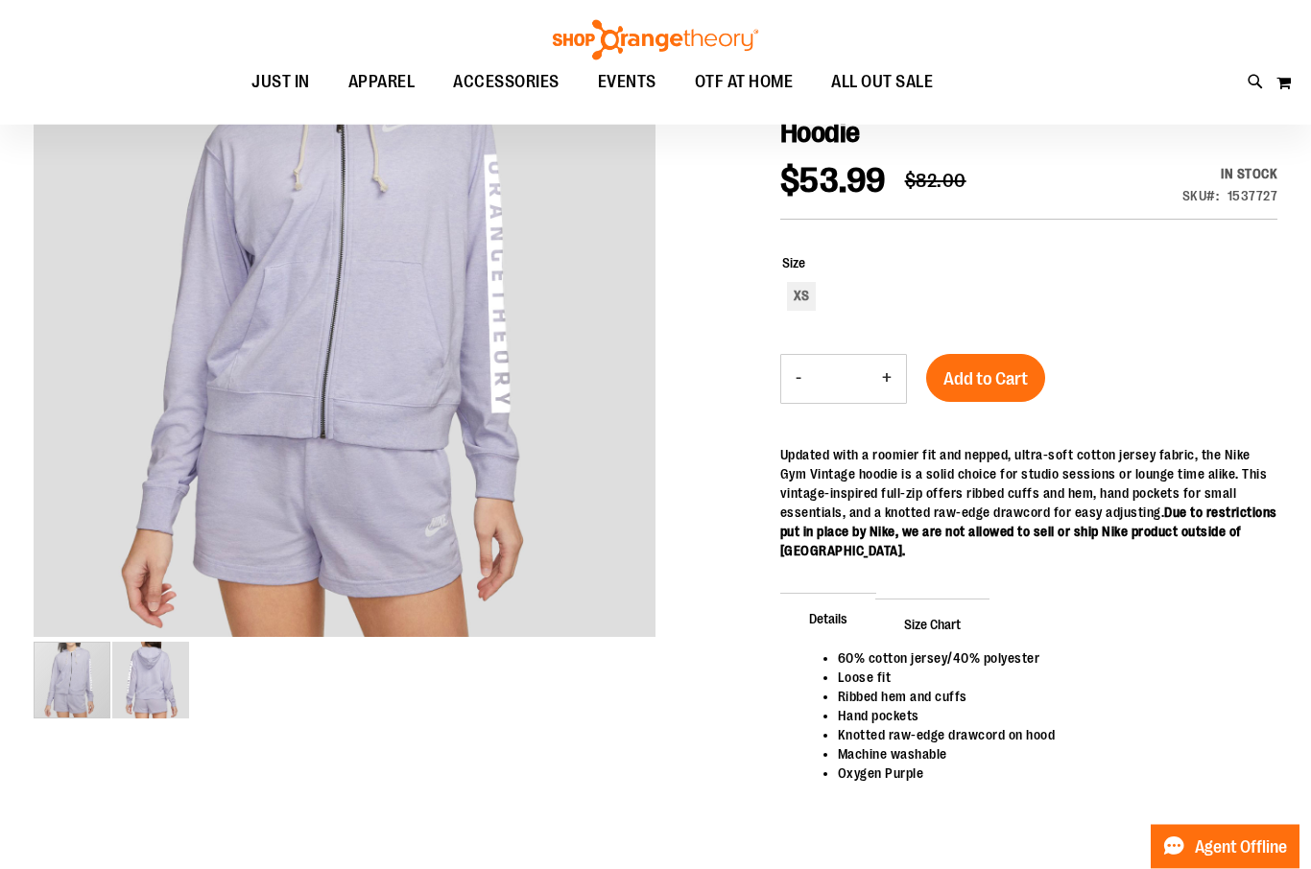
scroll to position [260, 0]
click at [74, 696] on div "carousel" at bounding box center [72, 680] width 77 height 77
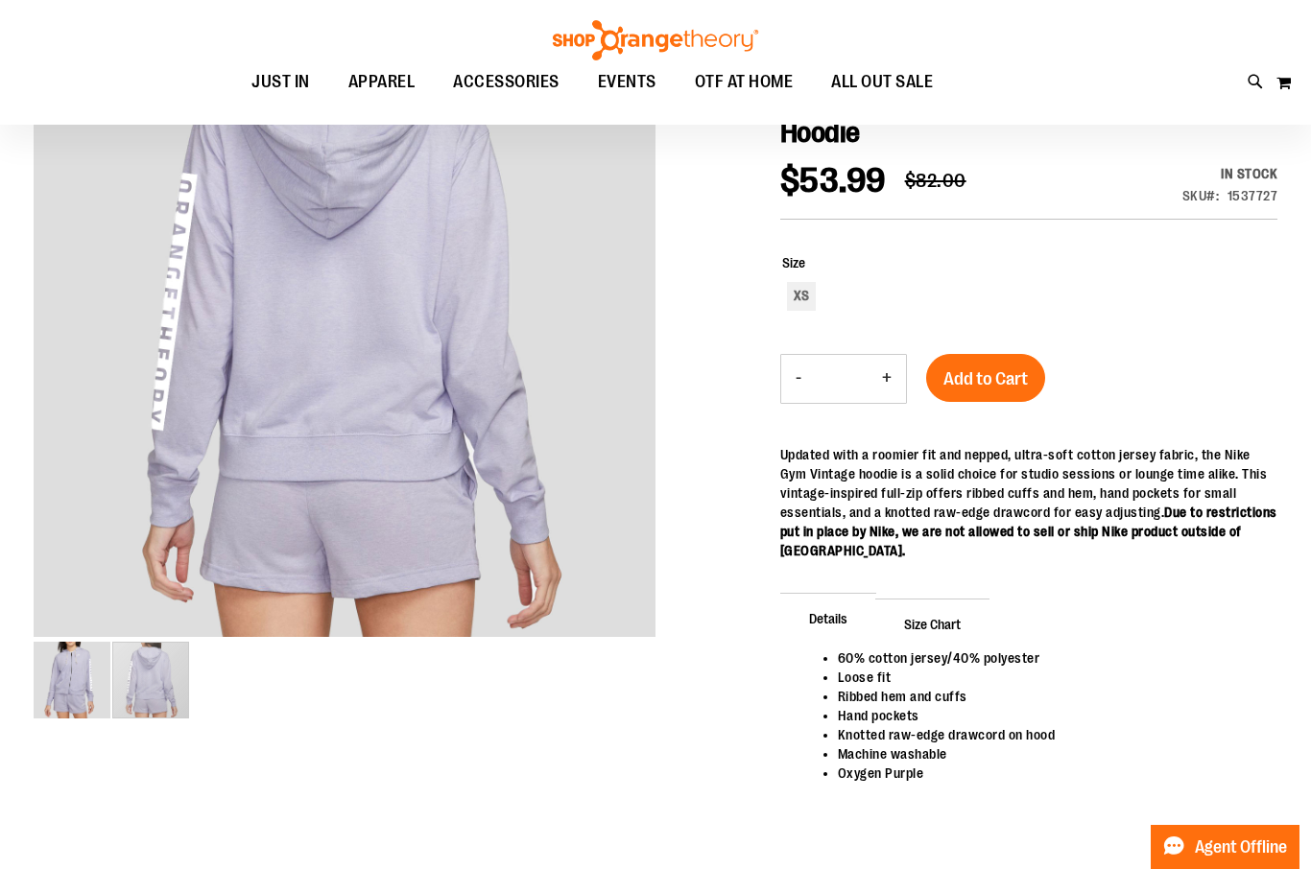
click at [154, 696] on img "image 2 of 2" at bounding box center [150, 680] width 77 height 77
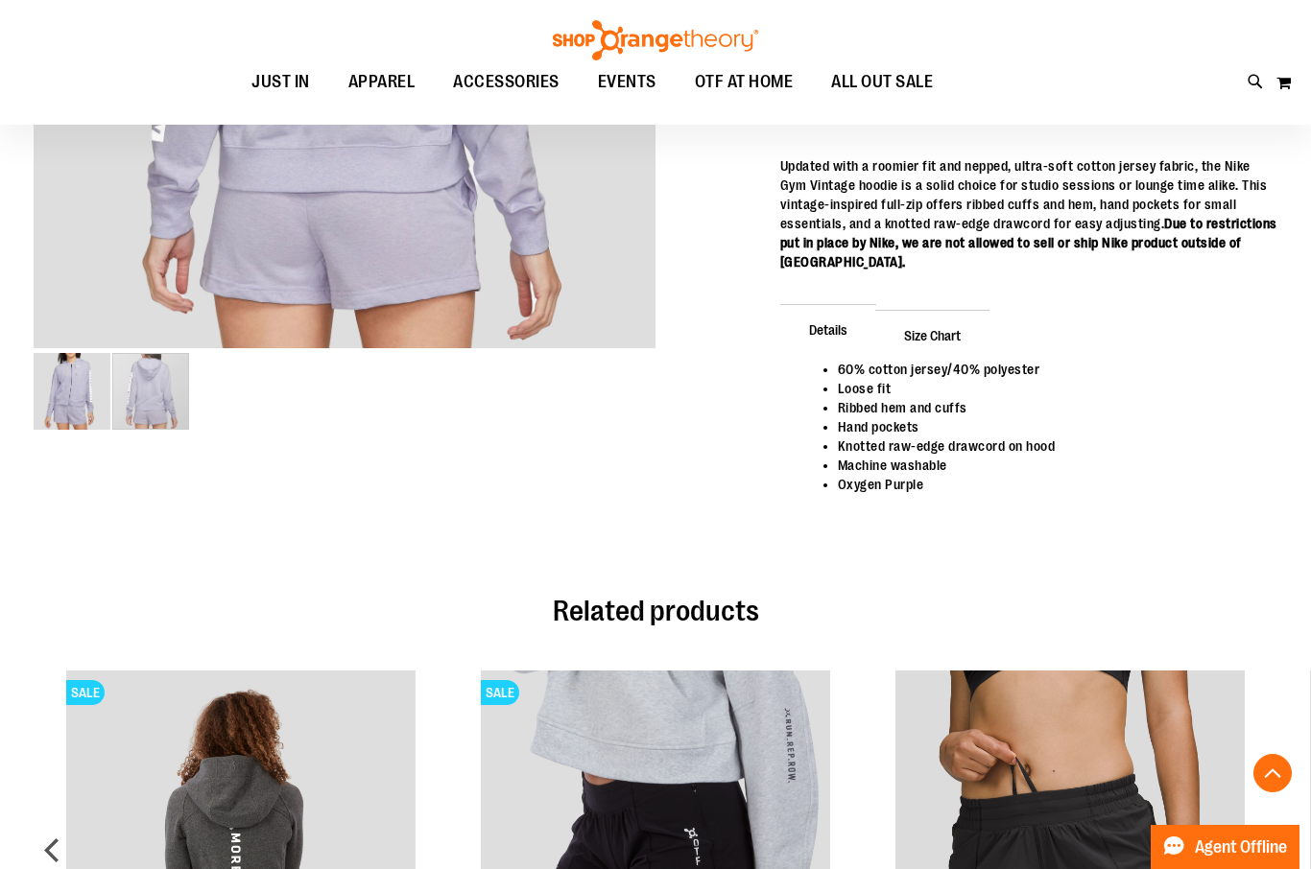
scroll to position [568, 0]
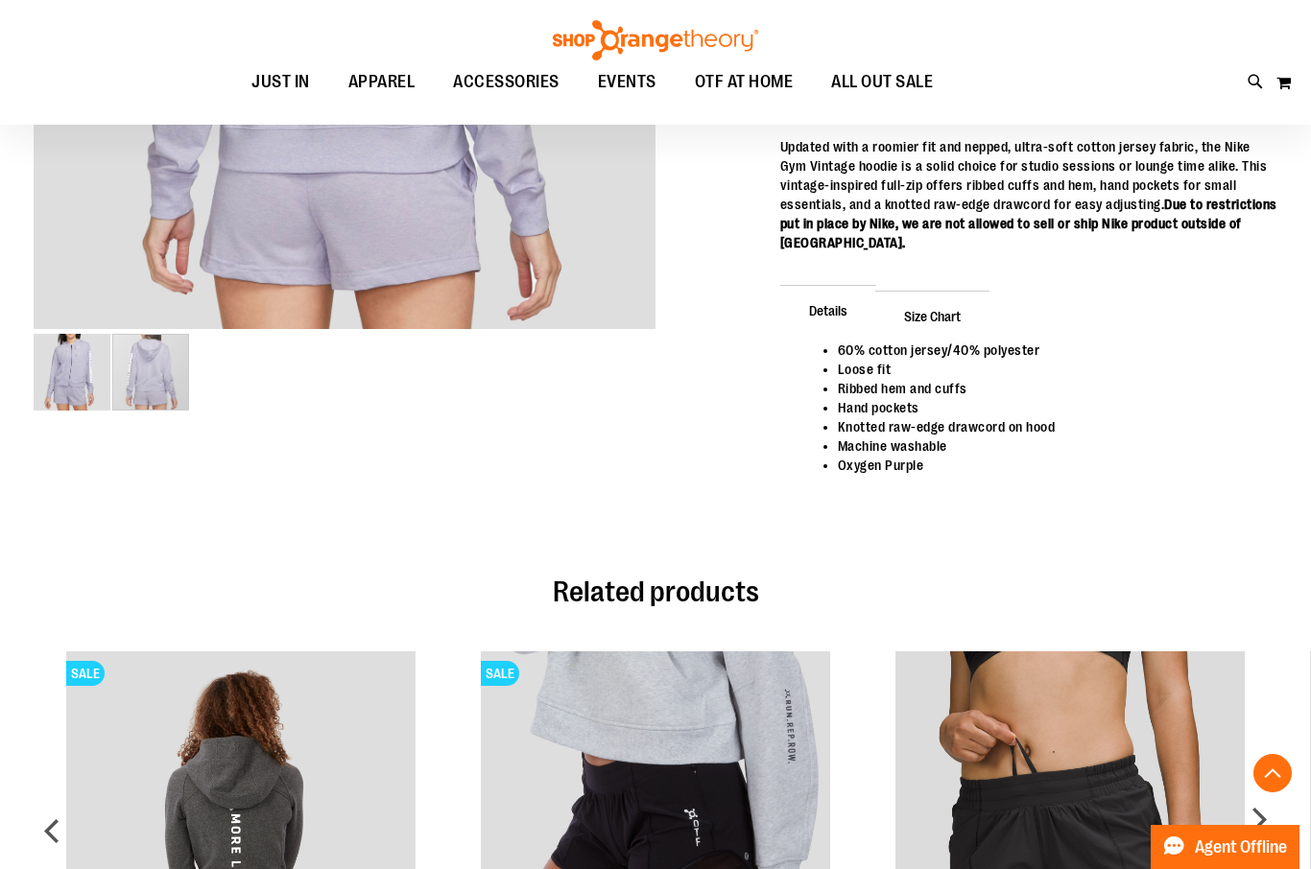
click at [922, 304] on span "Size Chart" at bounding box center [932, 316] width 114 height 50
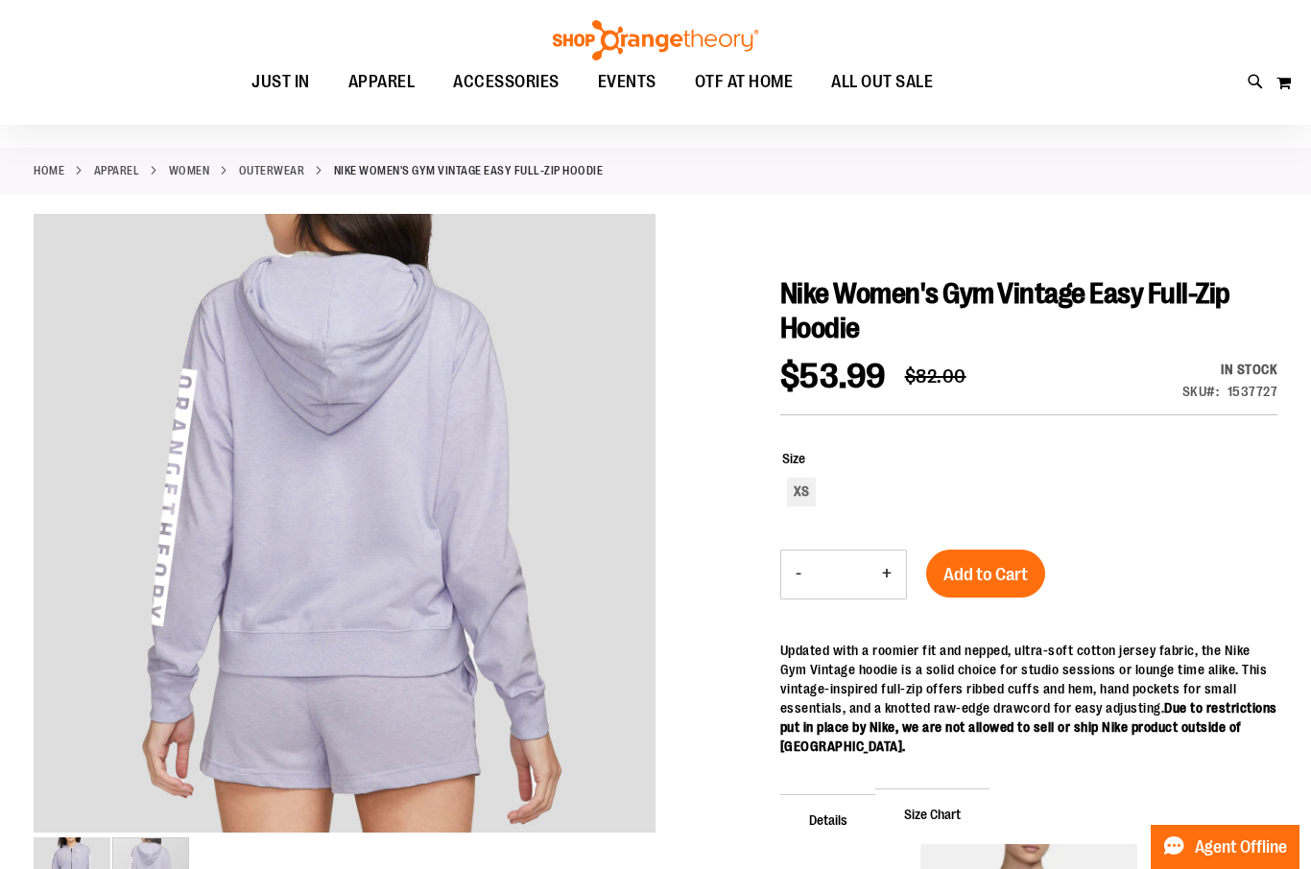
scroll to position [0, 0]
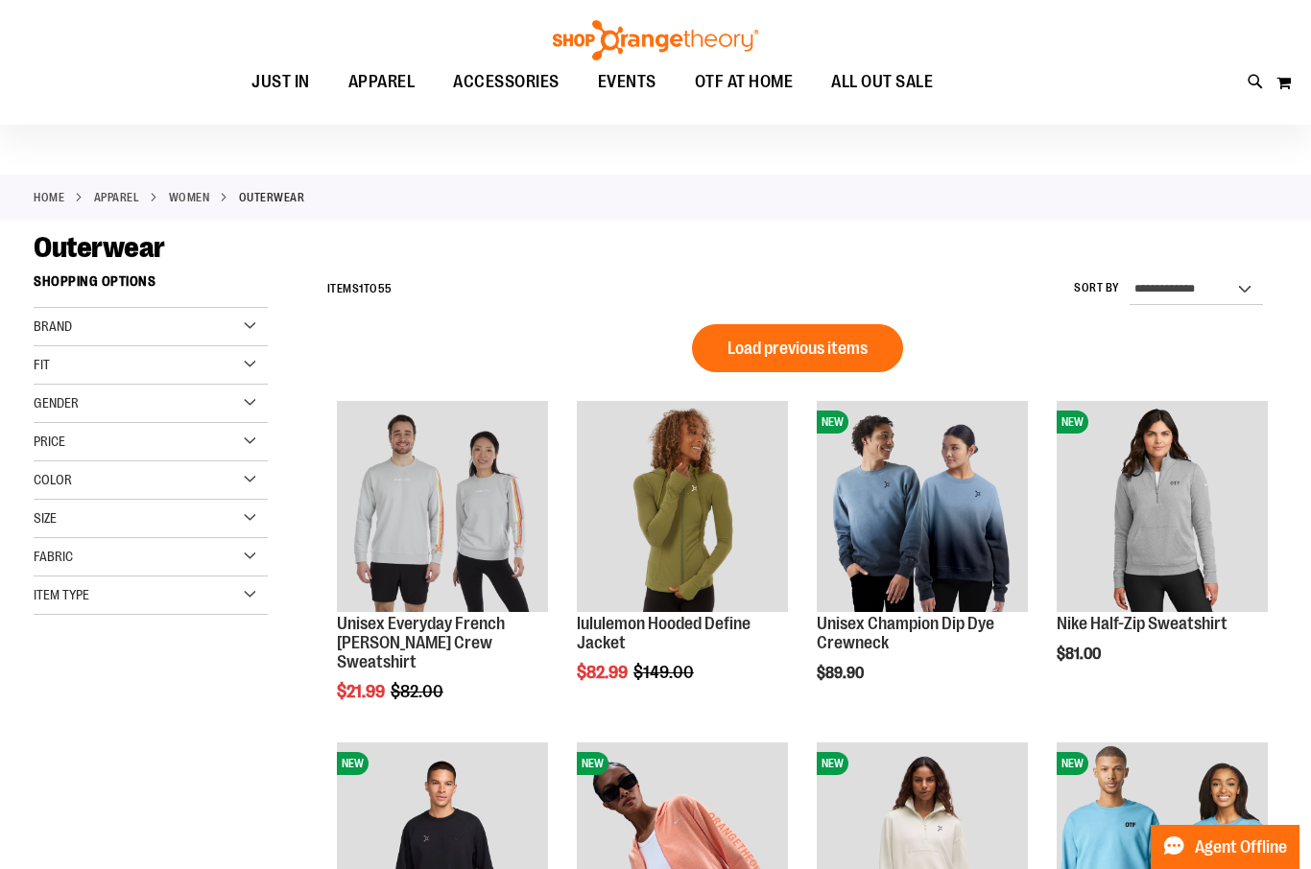
scroll to position [50, 0]
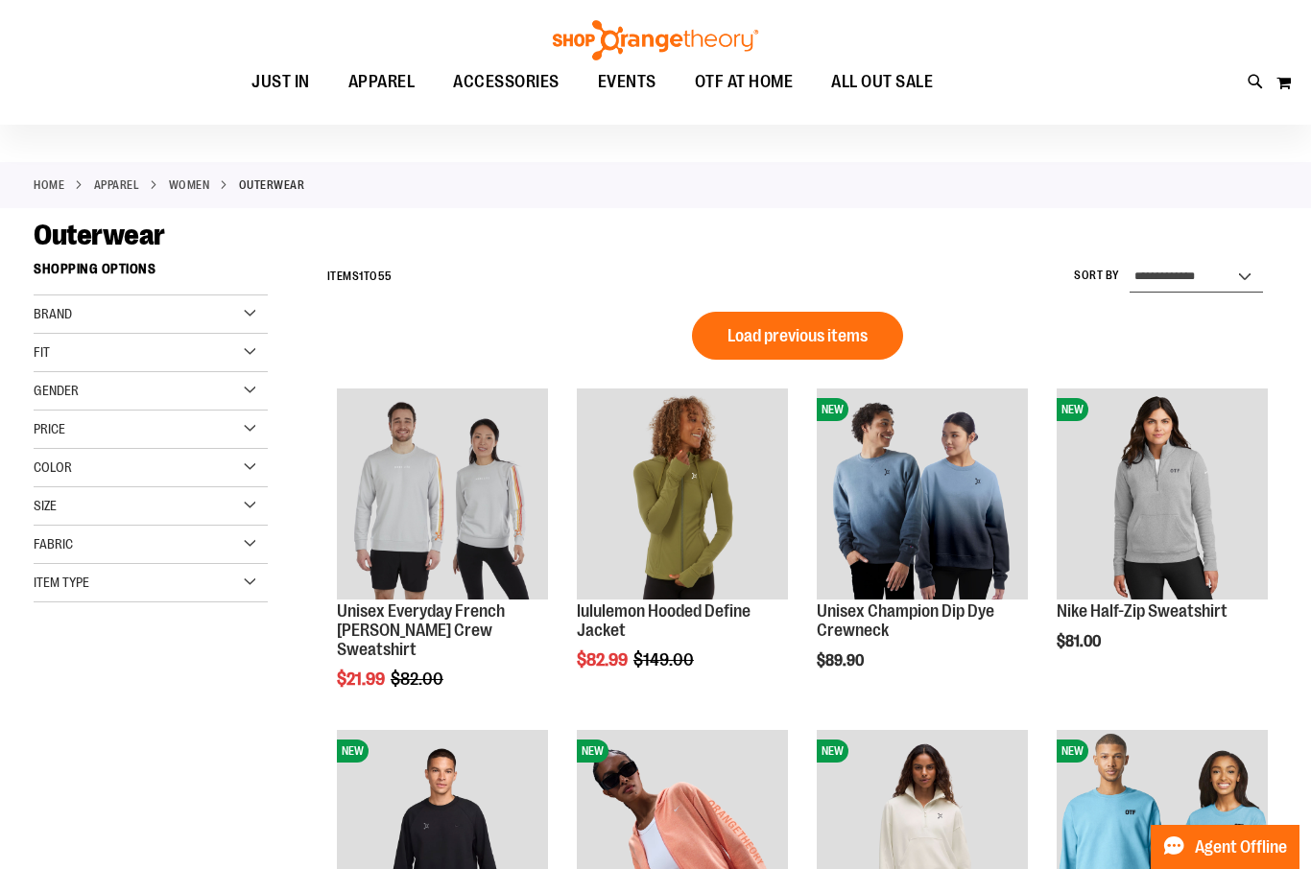
click at [1221, 268] on select "**********" at bounding box center [1195, 277] width 133 height 31
select select "**********"
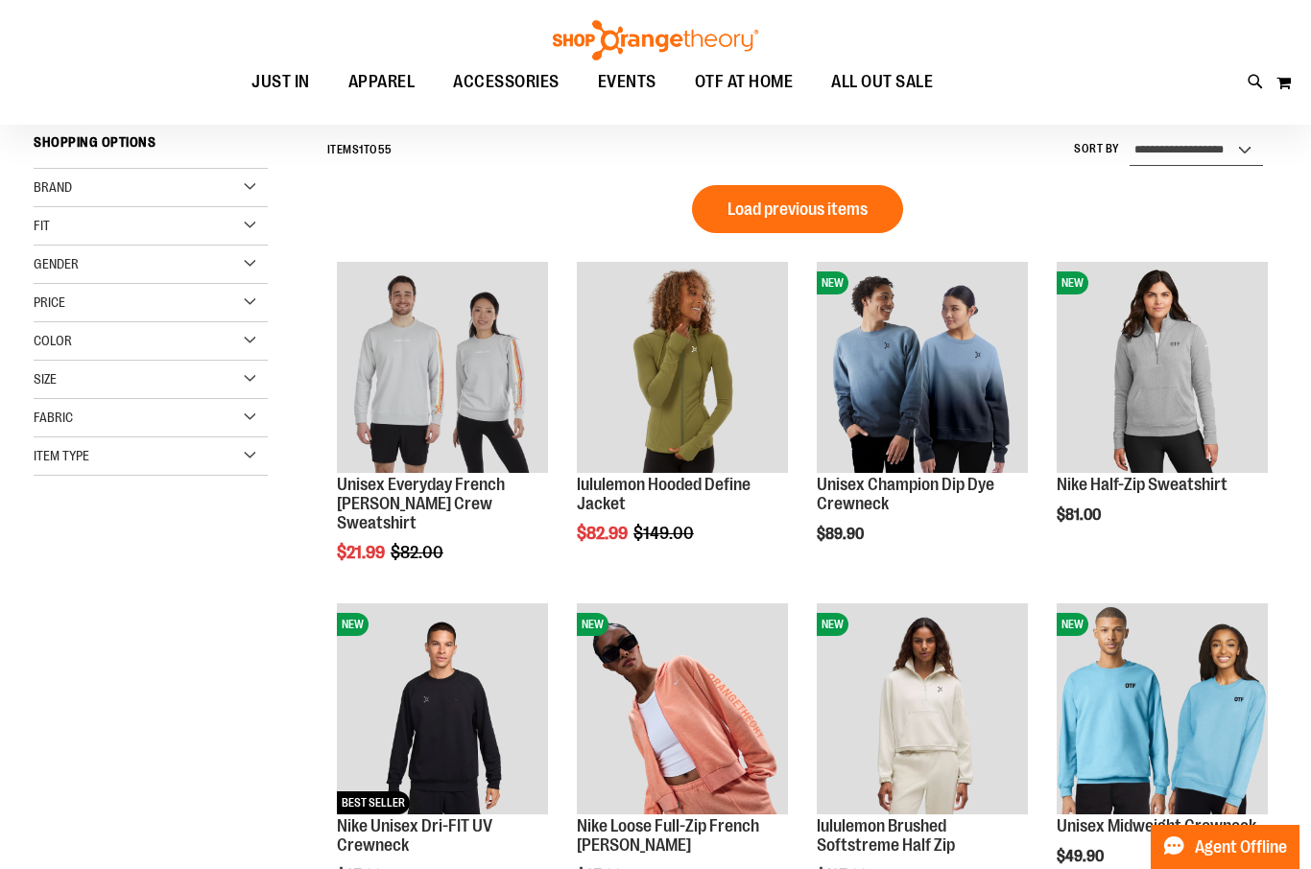
scroll to position [178, 0]
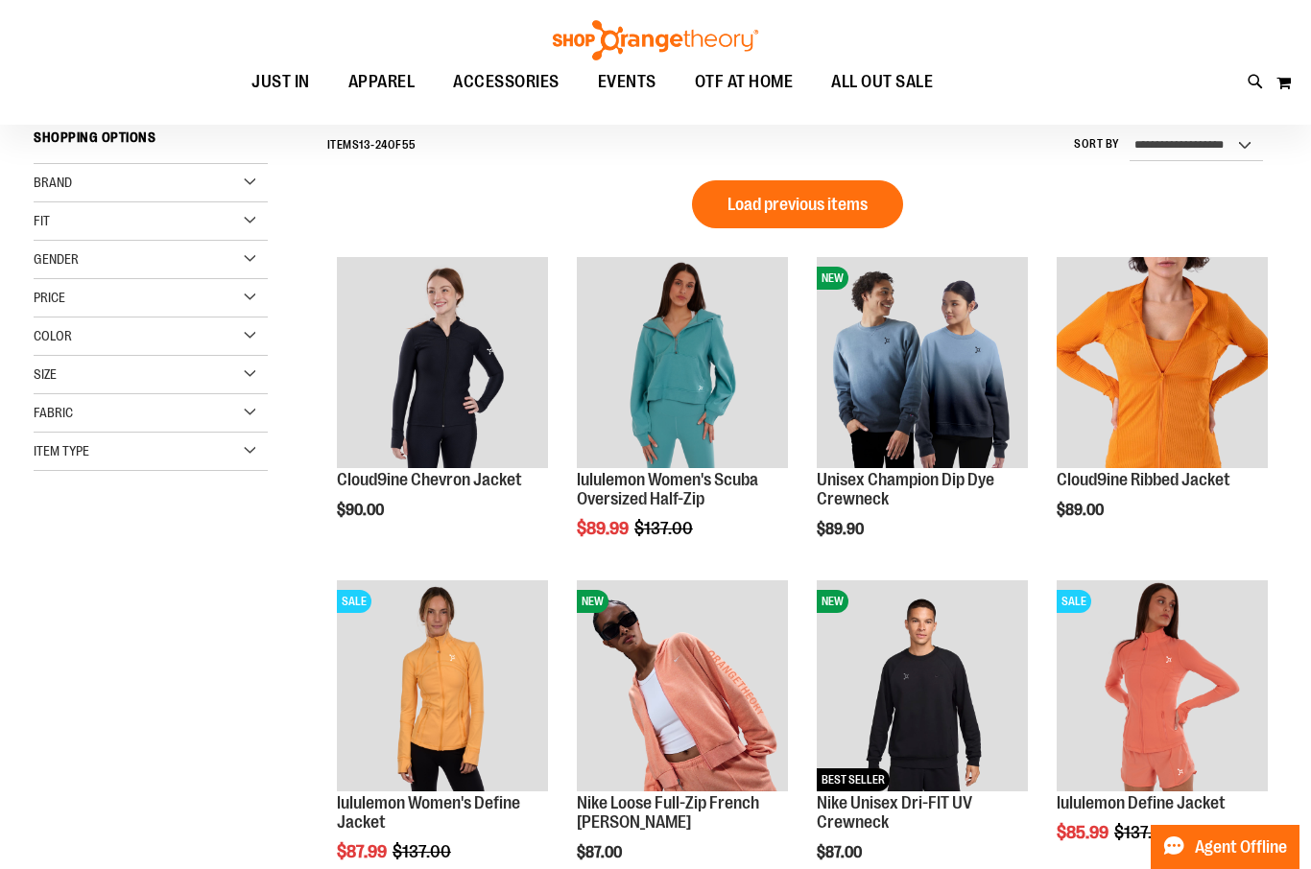
scroll to position [179, 0]
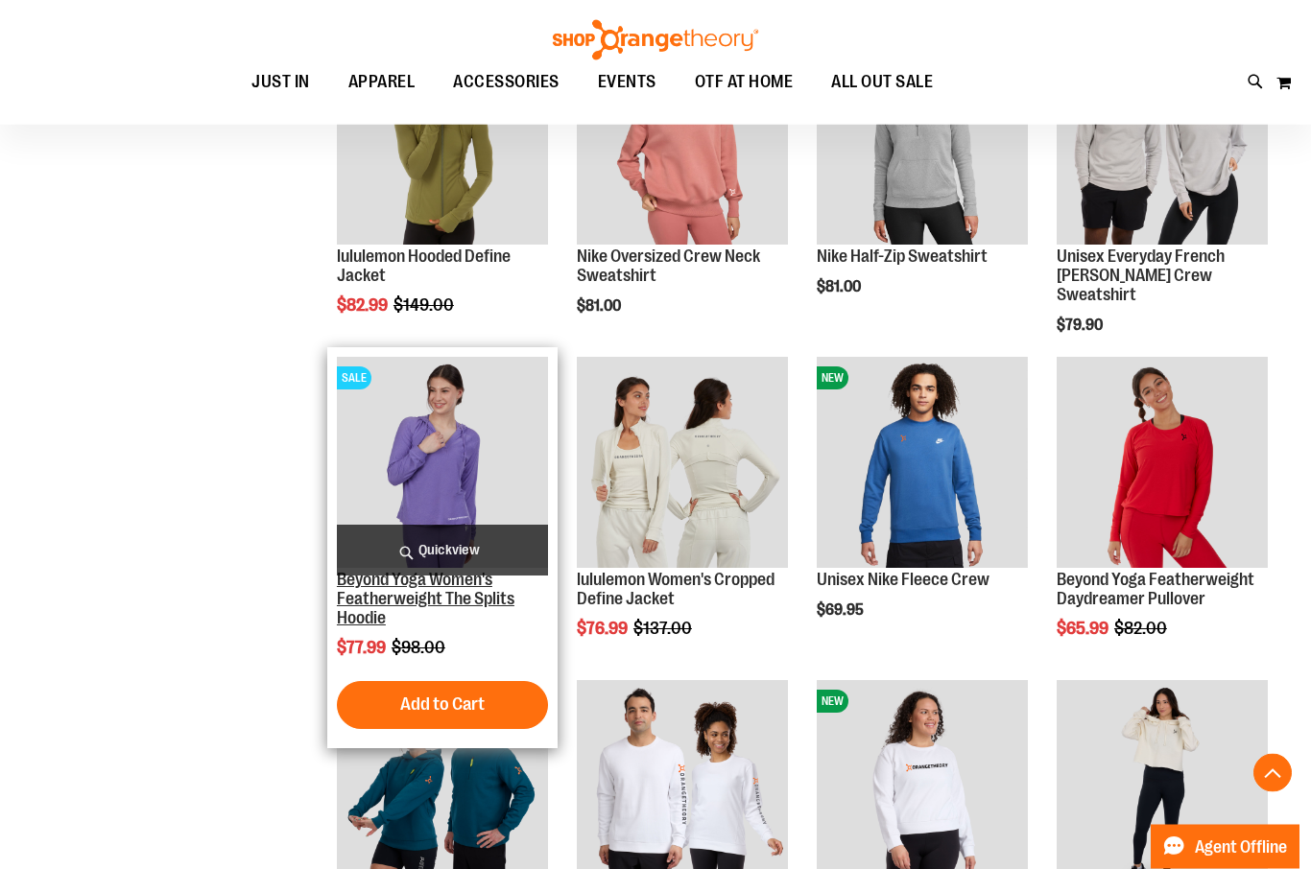
scroll to position [1052, 0]
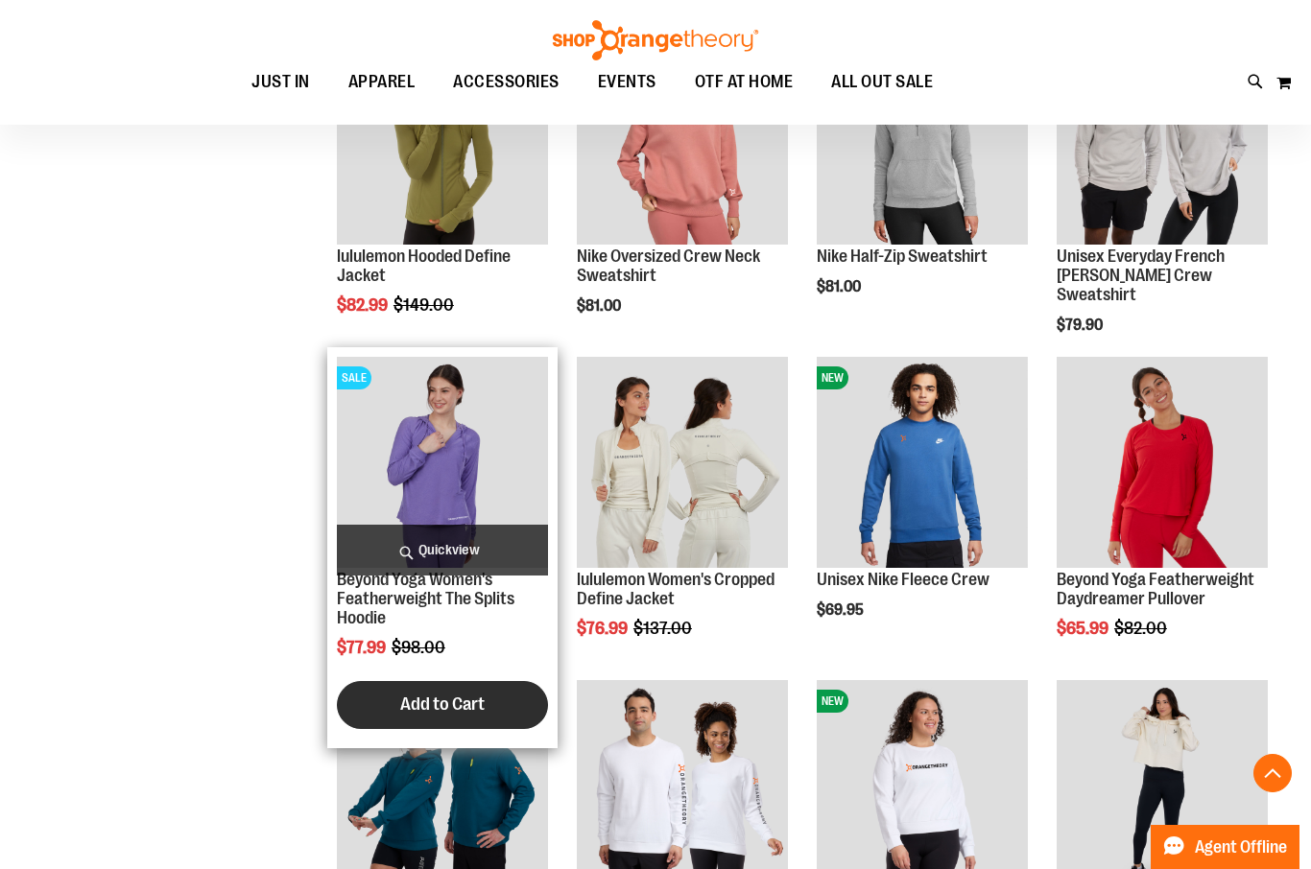
click at [476, 694] on span "Add to Cart" at bounding box center [442, 704] width 84 height 21
click at [511, 525] on span "Quickview" at bounding box center [442, 550] width 211 height 51
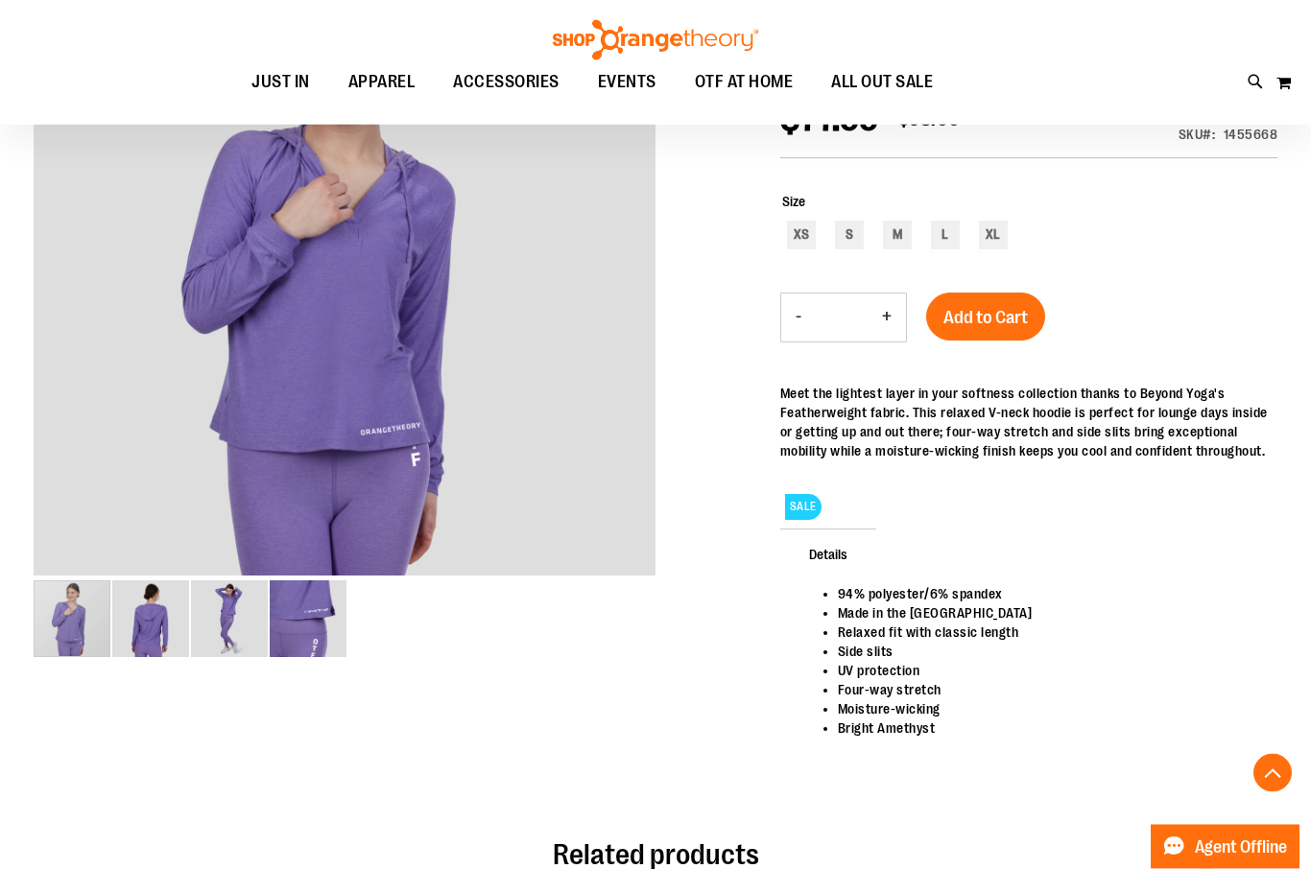
scroll to position [321, 0]
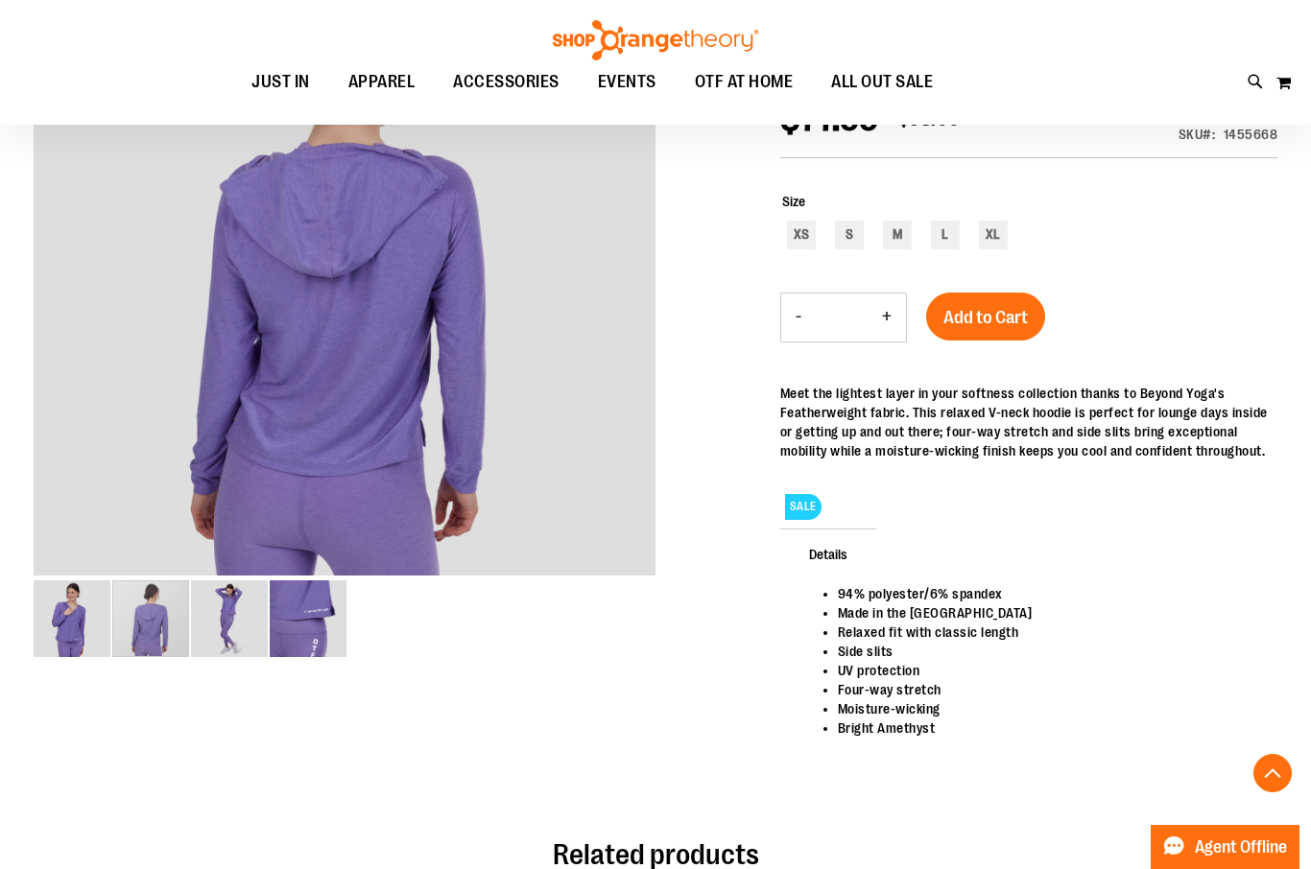
click at [146, 626] on div "carousel" at bounding box center [150, 618] width 77 height 77
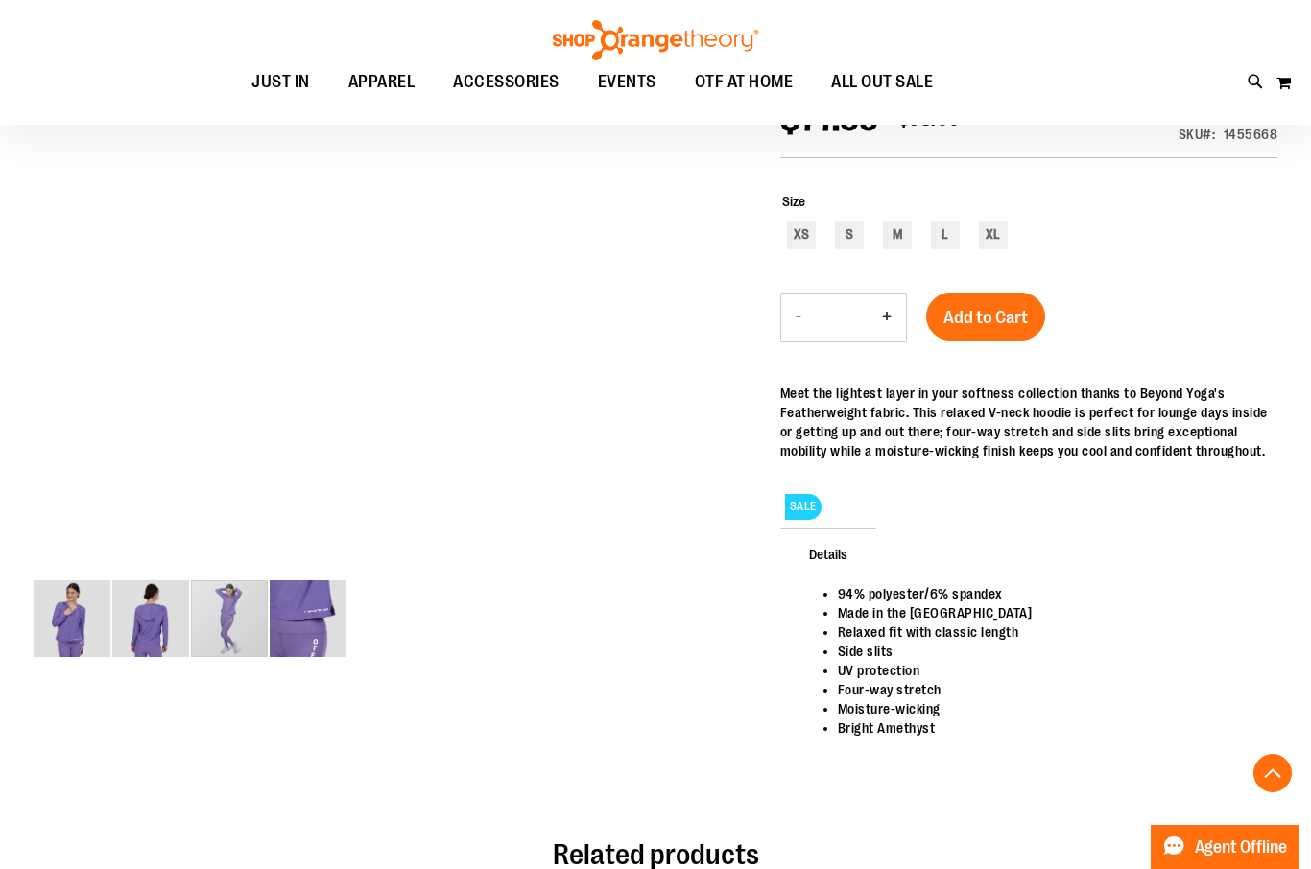
click at [211, 634] on div "carousel" at bounding box center [229, 618] width 77 height 77
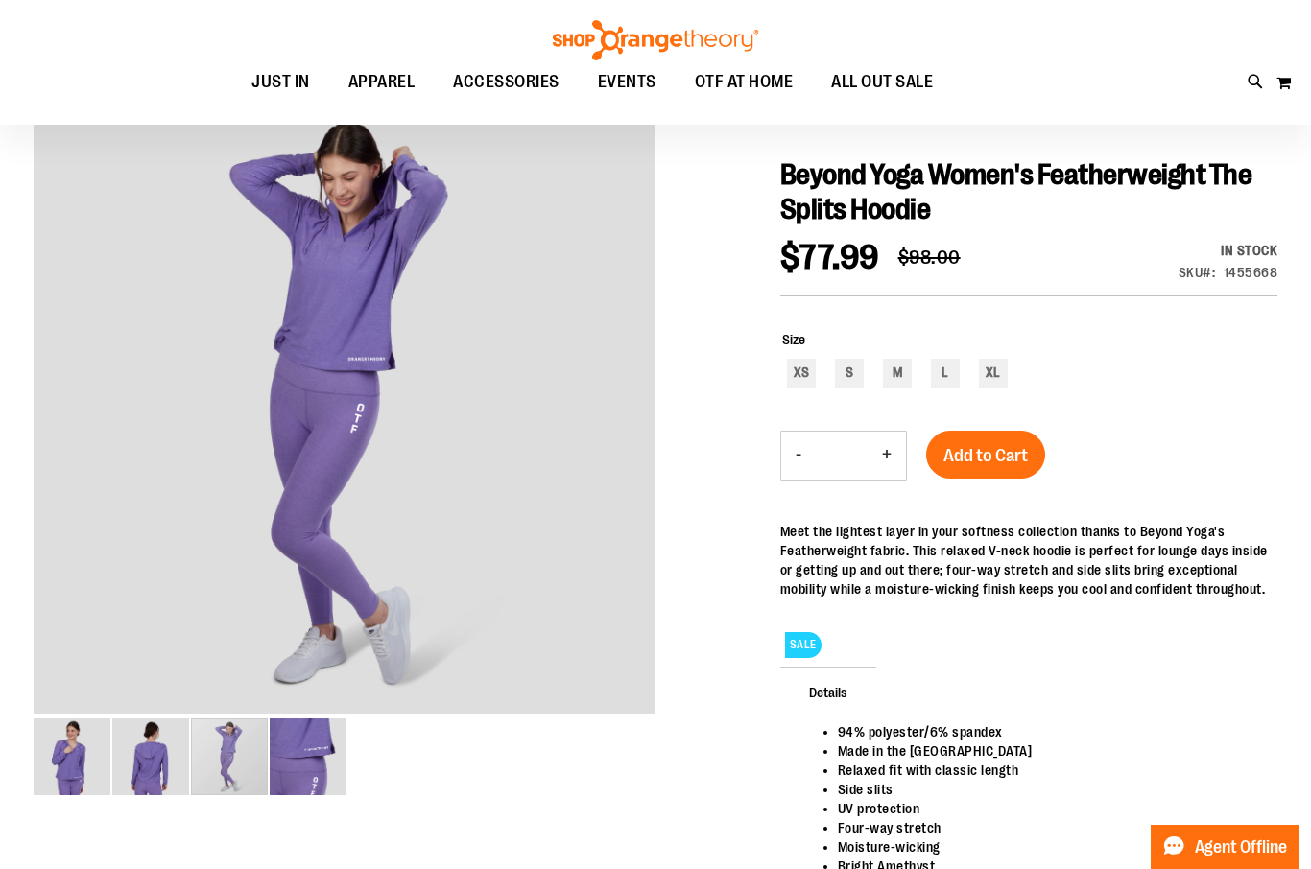
scroll to position [182, 0]
click at [230, 753] on div "carousel" at bounding box center [229, 758] width 77 height 77
click at [312, 746] on img "image 4 of 4" at bounding box center [308, 757] width 77 height 77
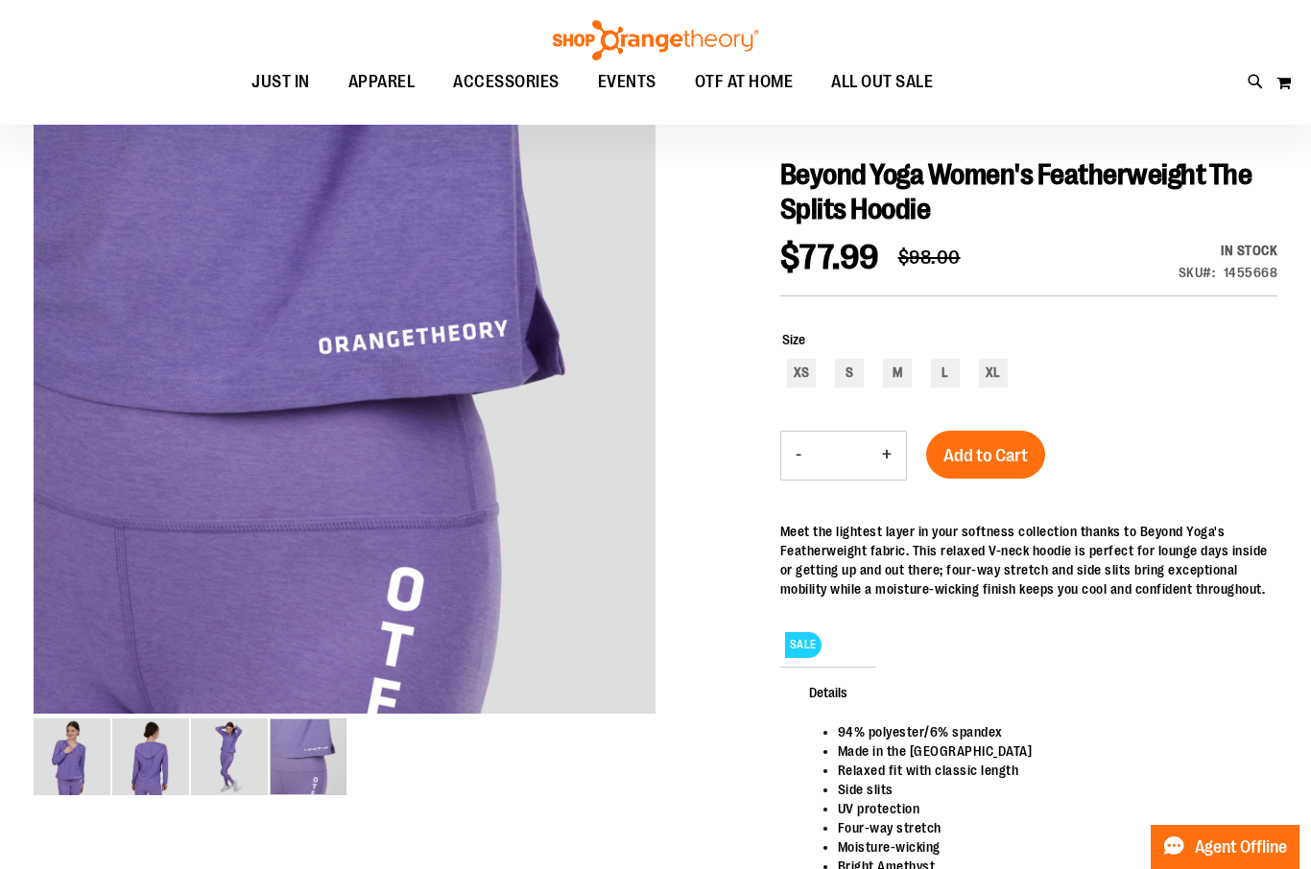
click at [66, 753] on img "image 1 of 4" at bounding box center [72, 757] width 77 height 77
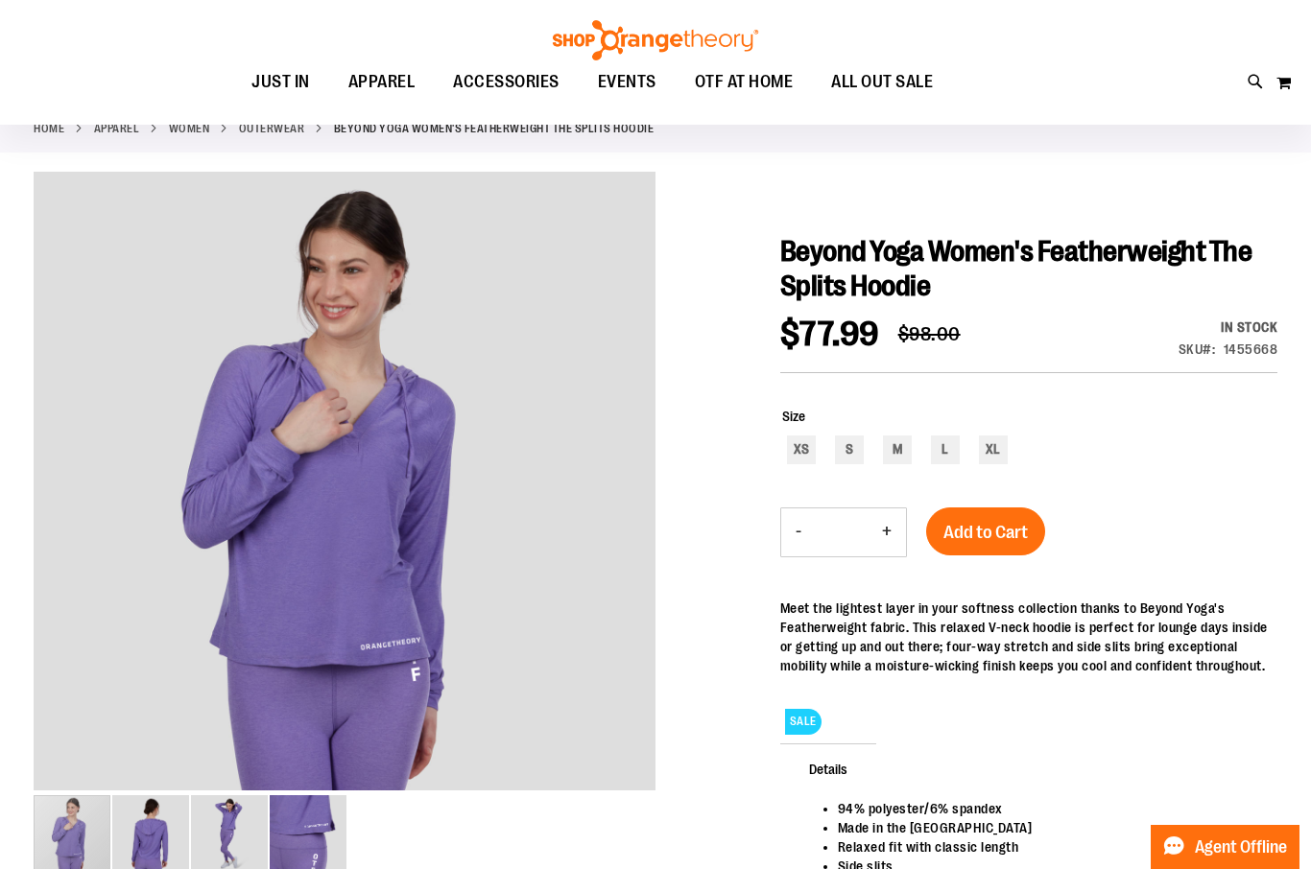
scroll to position [0, 0]
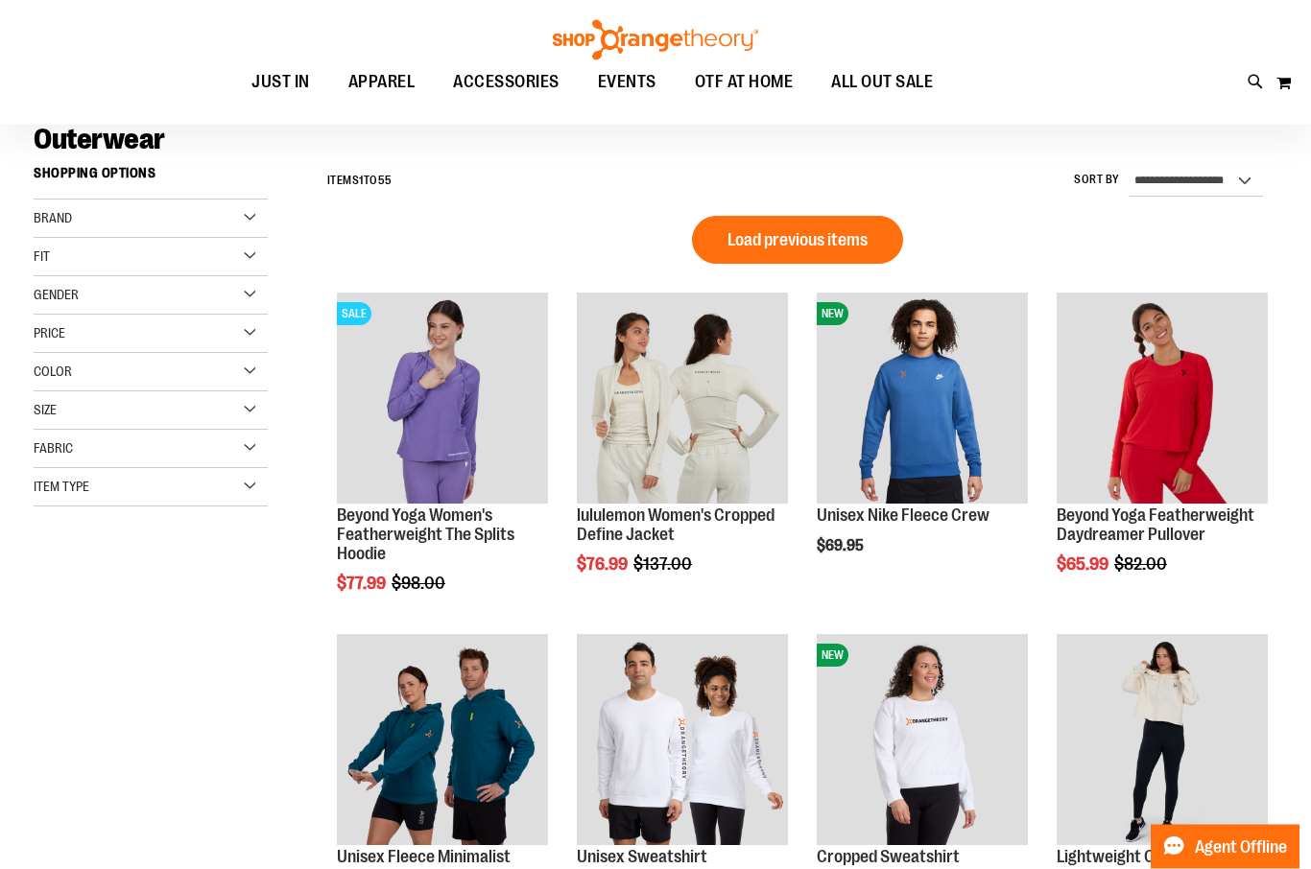
scroll to position [146, 0]
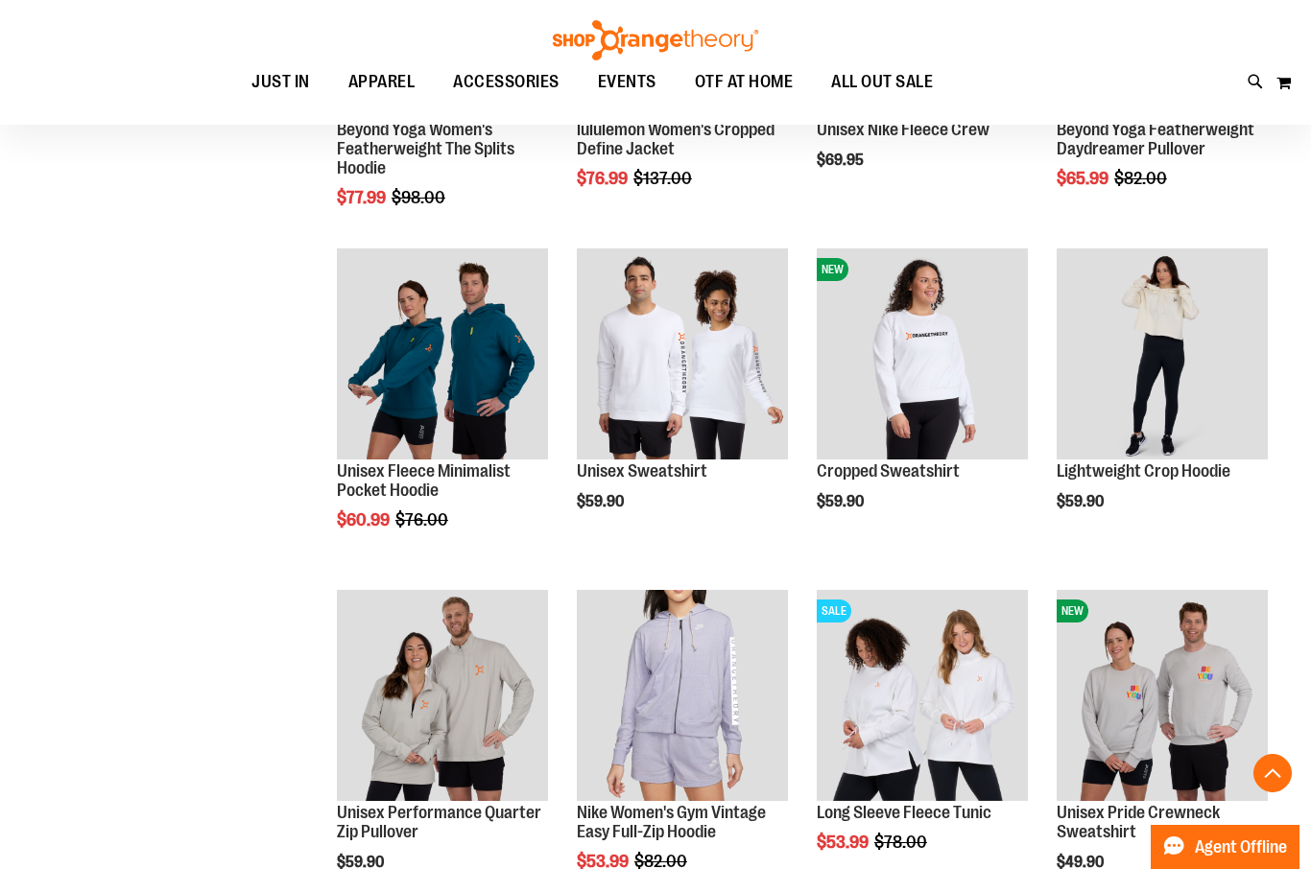
scroll to position [530, 0]
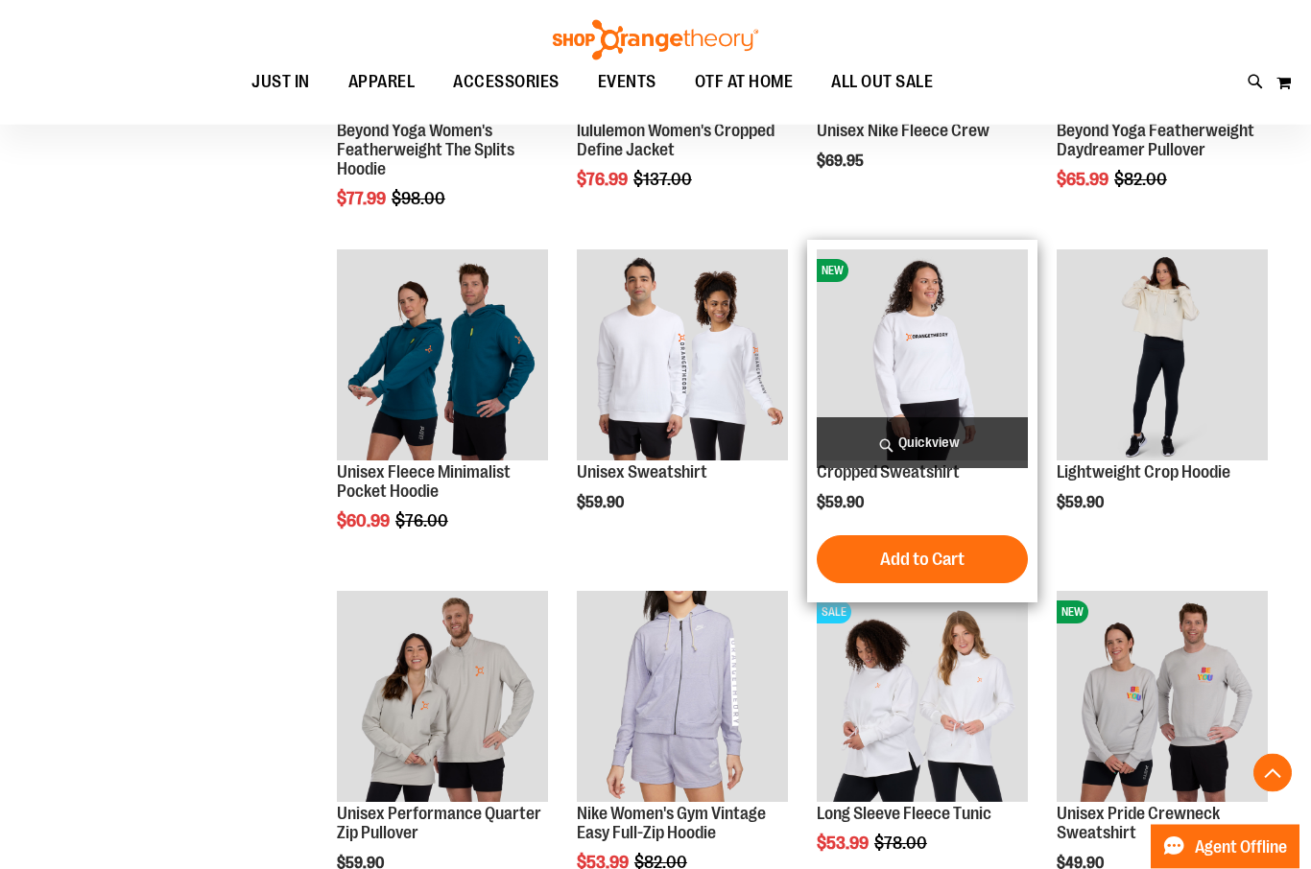
click at [943, 364] on img "product" at bounding box center [921, 355] width 211 height 211
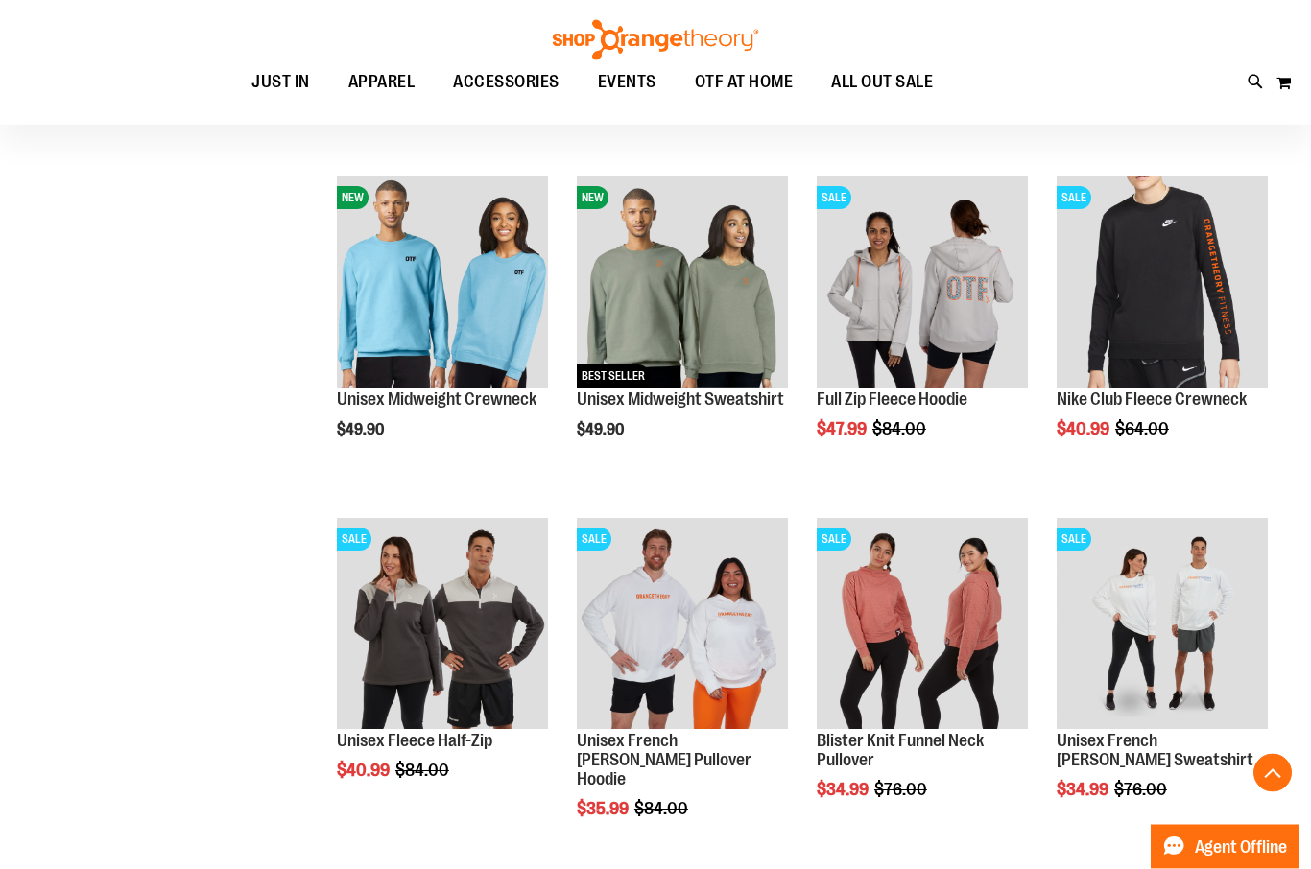
scroll to position [1075, 0]
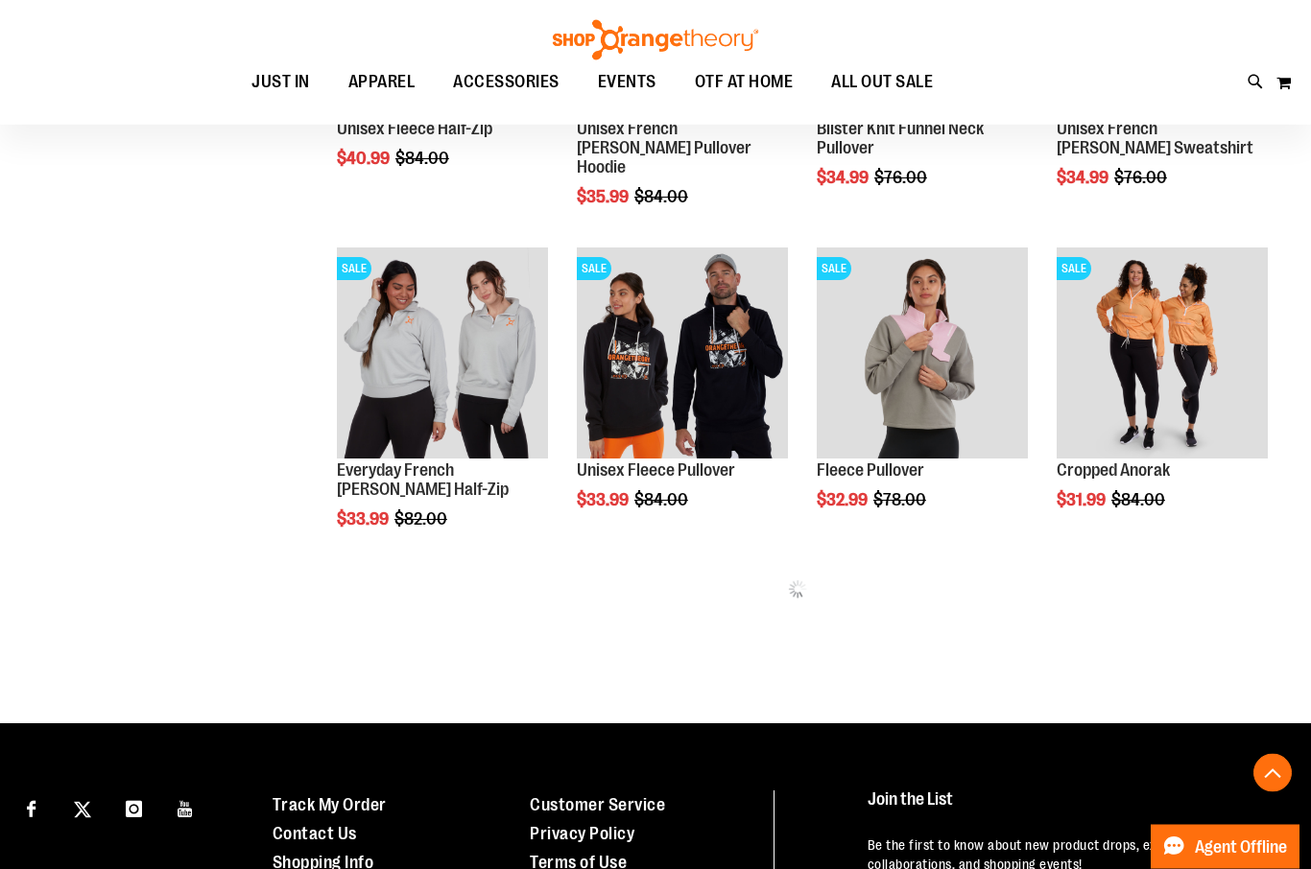
scroll to position [1686, 0]
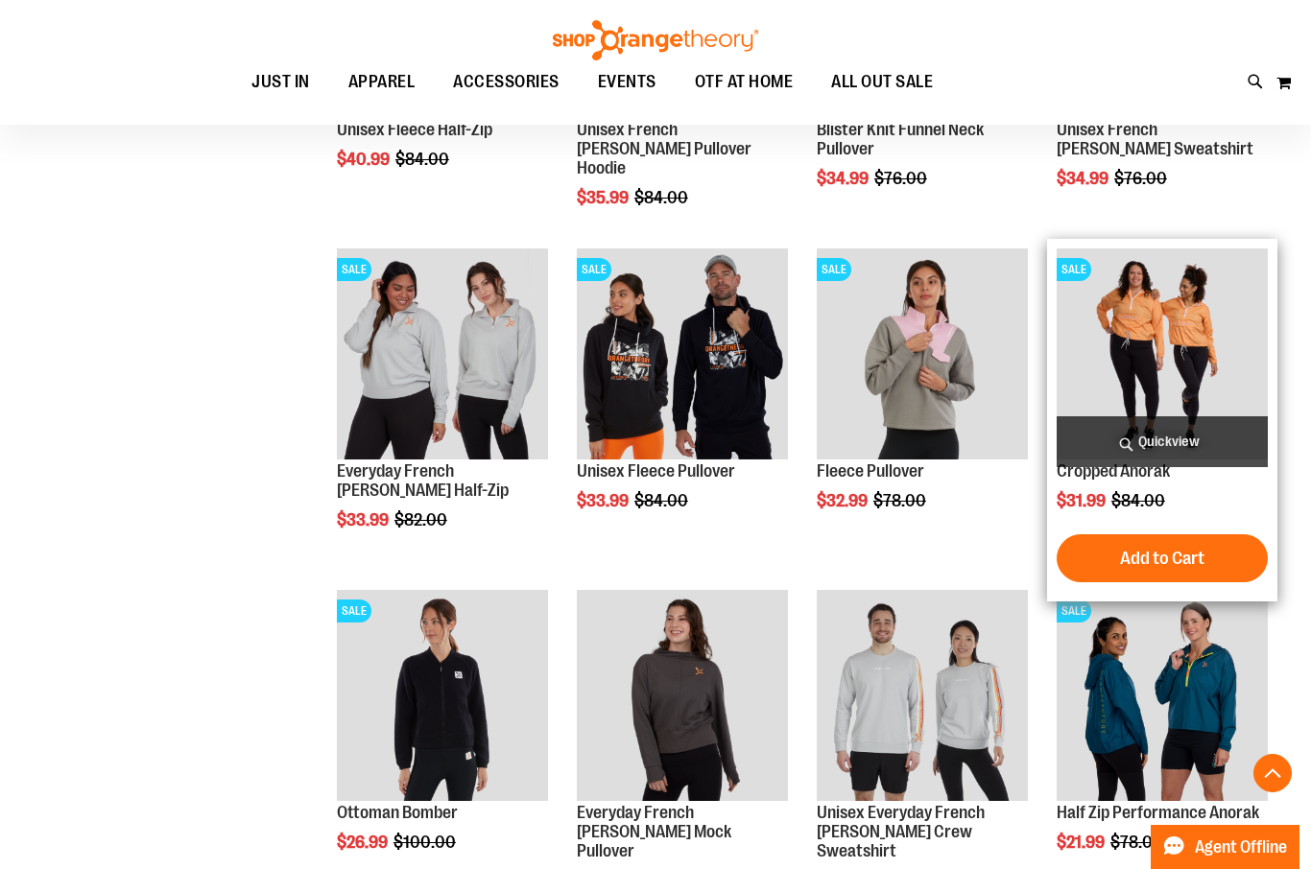
click at [1203, 378] on img "product" at bounding box center [1161, 353] width 211 height 211
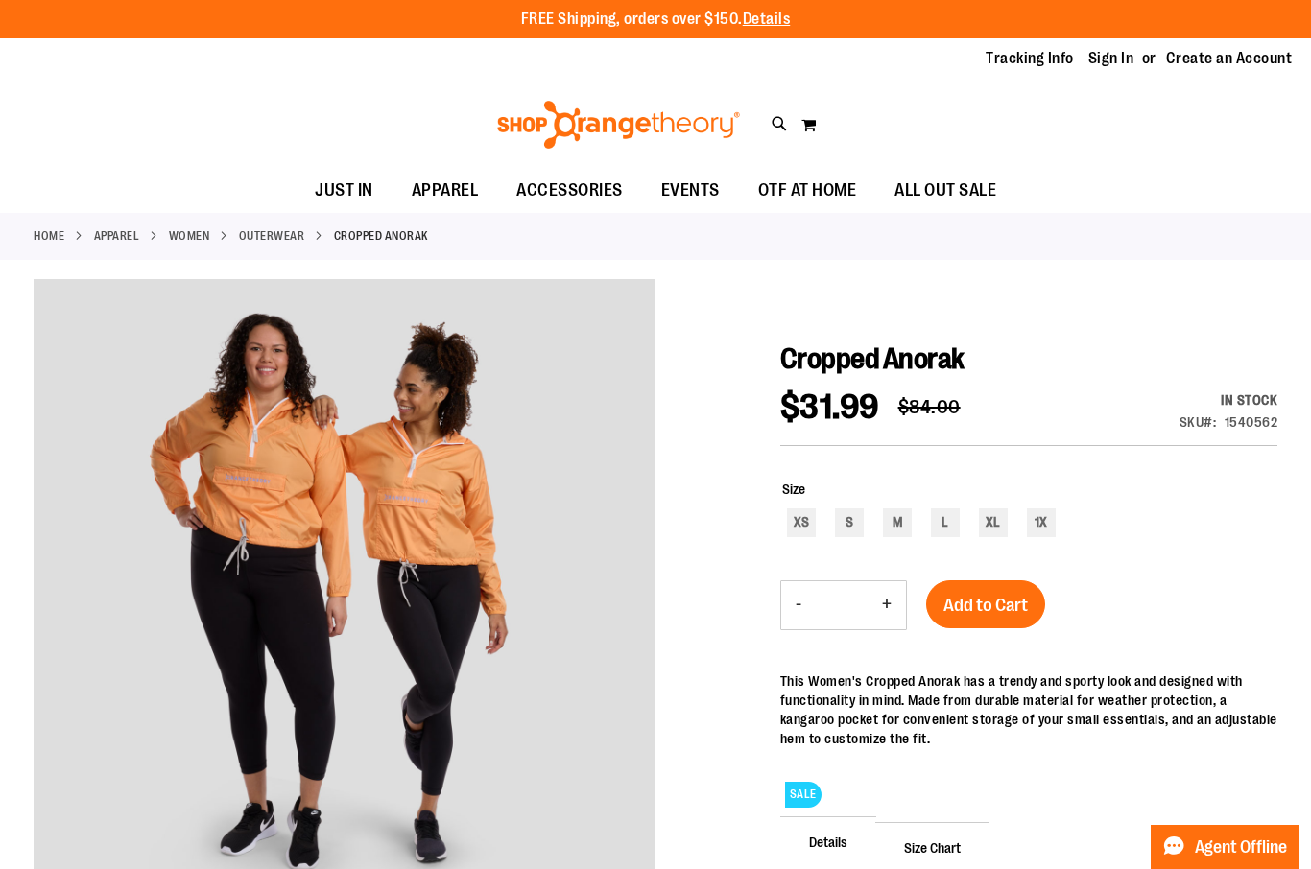
click at [32, 189] on ul "JUST IN JUST IN Balanced Basics New for Women New for Men New Accessories New B…" at bounding box center [655, 191] width 1311 height 44
click at [861, 96] on div "Toggle Nav Search Popular Suggestions Advanced Search" at bounding box center [655, 125] width 1311 height 88
